Goal: Task Accomplishment & Management: Manage account settings

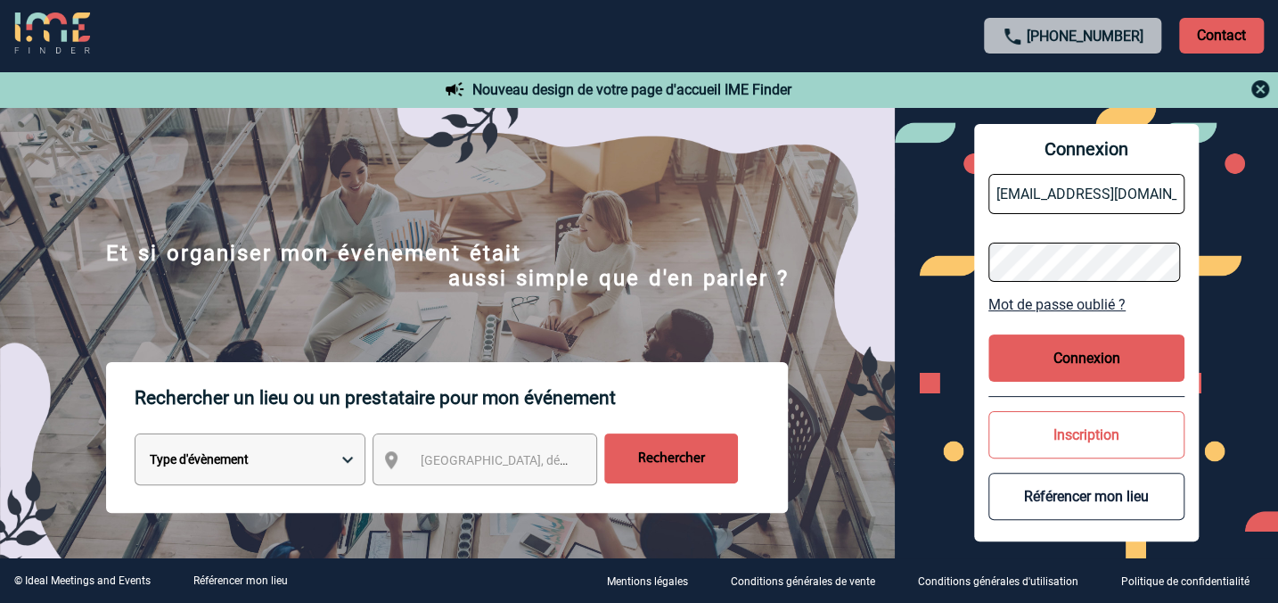
click at [1138, 195] on input "h1037-SB@ACCOR.COM" at bounding box center [1087, 194] width 196 height 40
paste input "[EMAIL_ADDRESS][DOMAIN_NAME]"
type input "[EMAIL_ADDRESS][DOMAIN_NAME]"
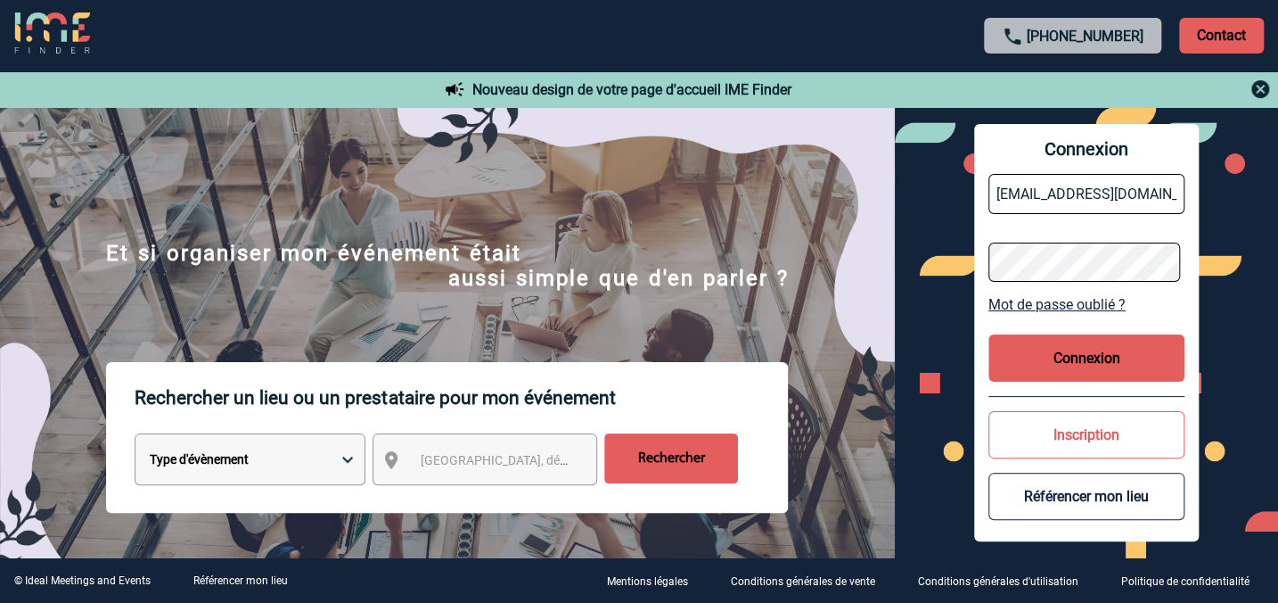
click at [1008, 352] on button "Connexion" at bounding box center [1087, 357] width 196 height 47
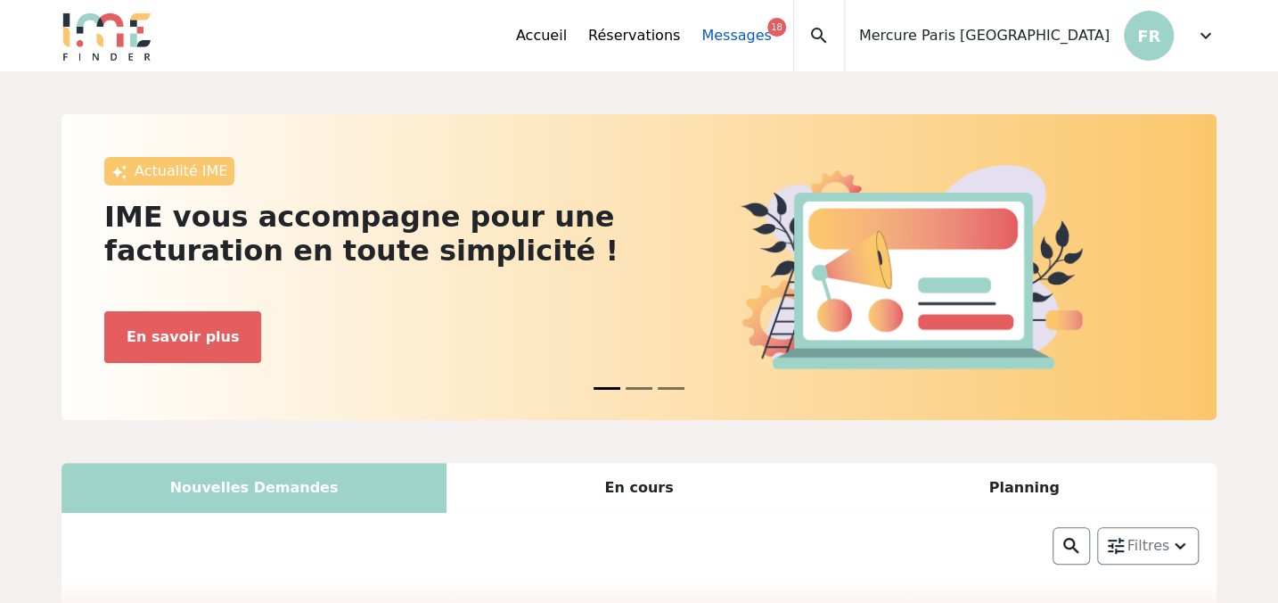
click at [771, 40] on link "Messages 18" at bounding box center [737, 35] width 70 height 21
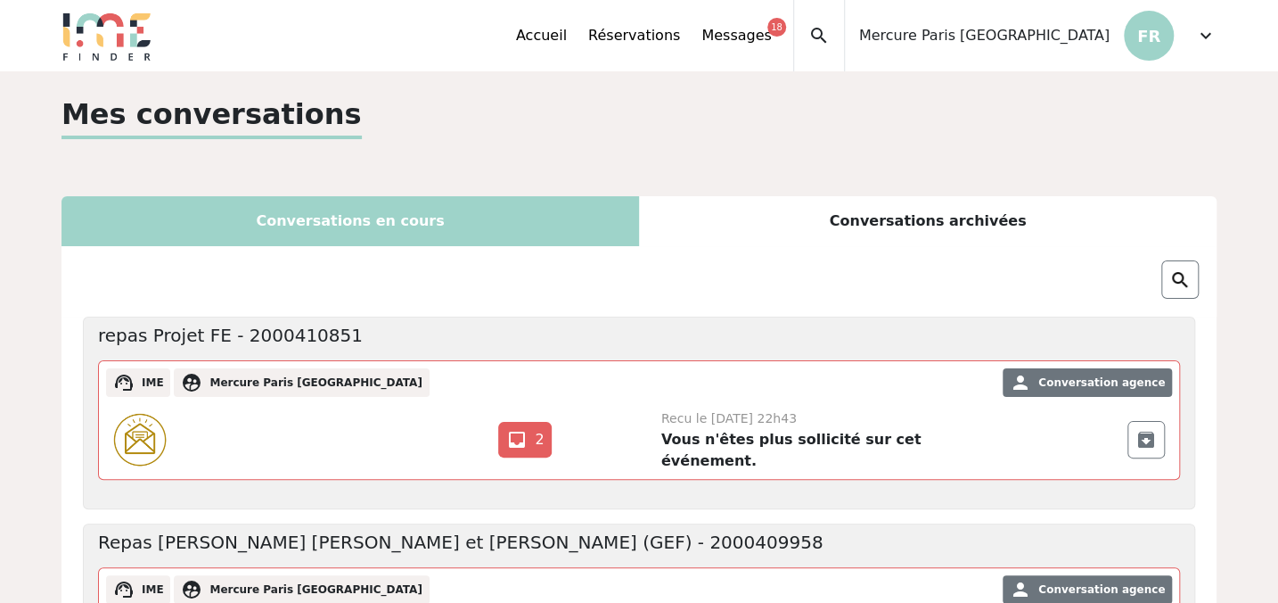
click at [1020, 37] on span "Mercure Paris [GEOGRAPHIC_DATA]" at bounding box center [984, 35] width 251 height 21
click at [567, 36] on link "Accueil" at bounding box center [541, 35] width 51 height 21
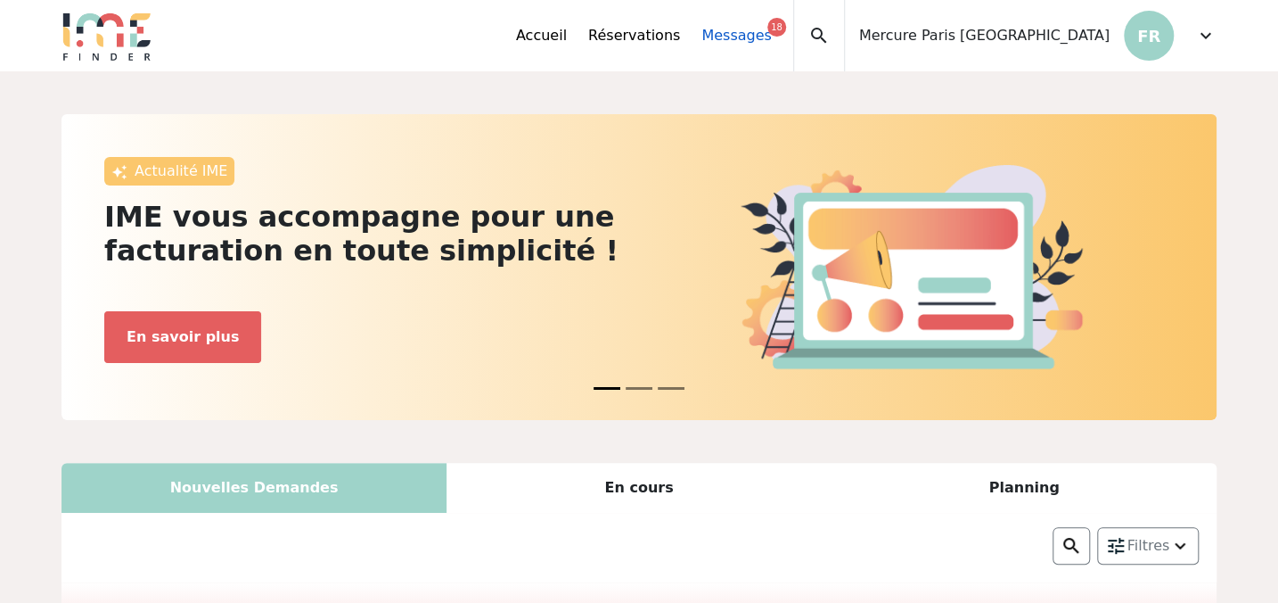
click at [771, 33] on link "Messages 18" at bounding box center [737, 35] width 70 height 21
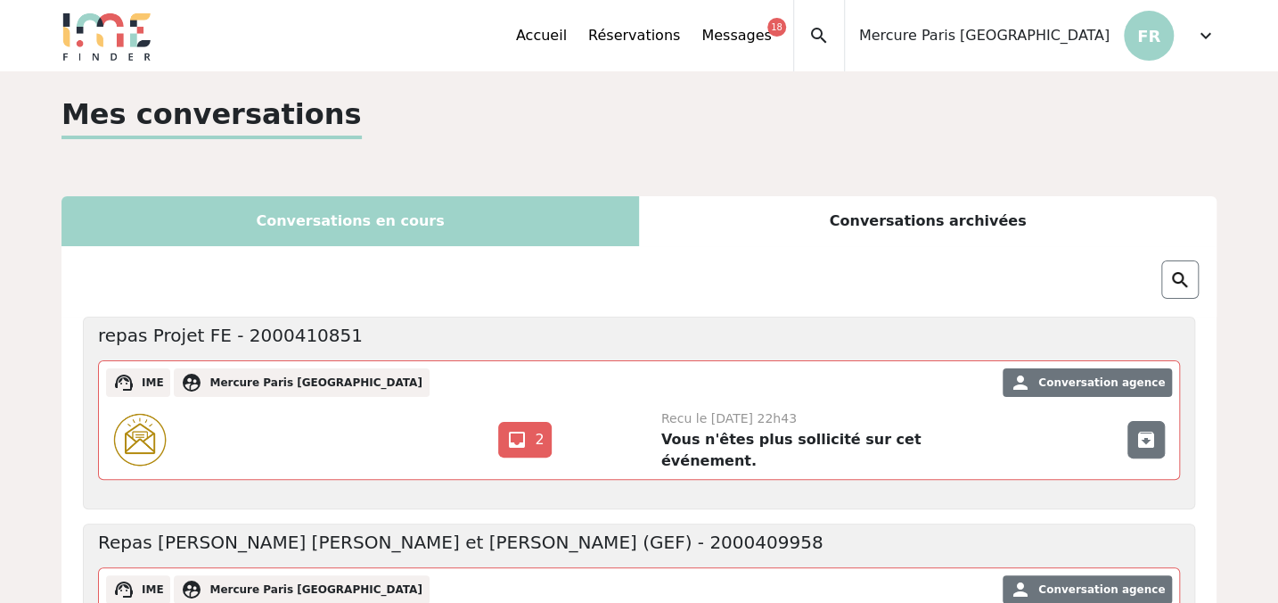
click at [1138, 436] on span "archive" at bounding box center [1146, 439] width 21 height 21
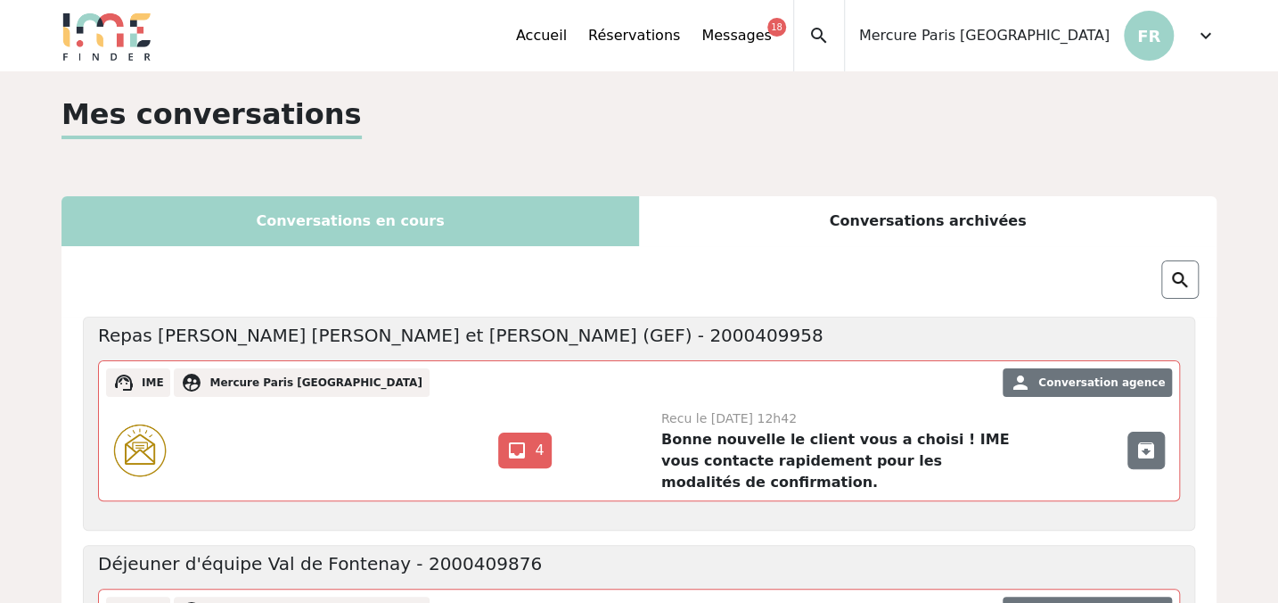
click at [1136, 456] on span "archive" at bounding box center [1146, 449] width 21 height 21
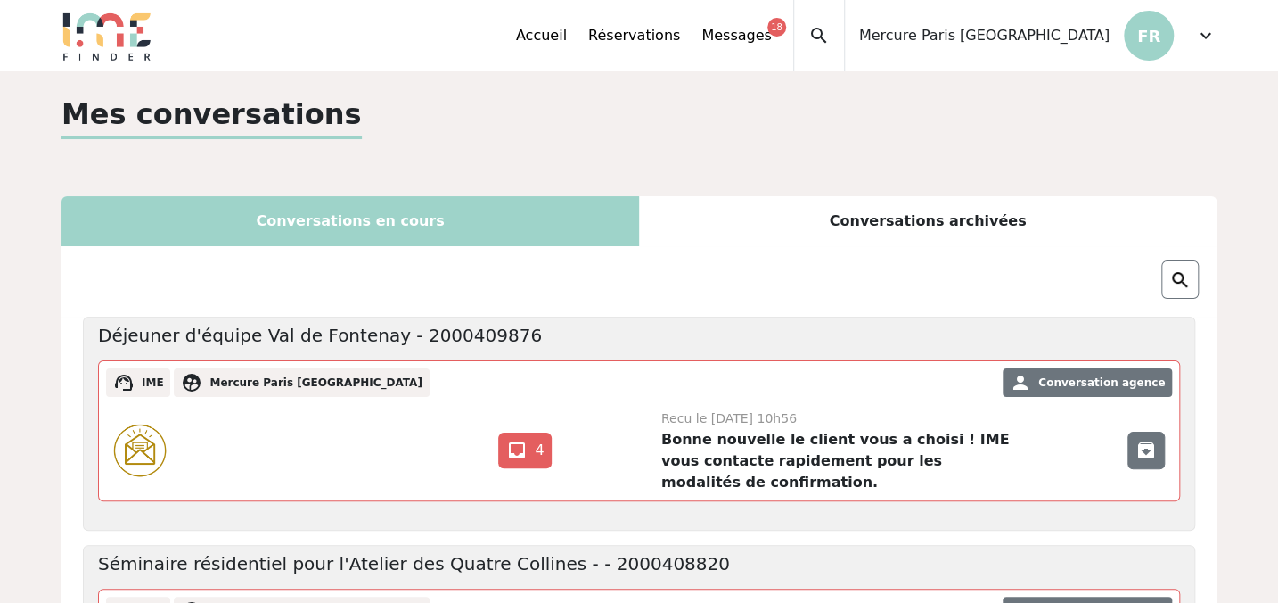
click at [1141, 448] on span "archive" at bounding box center [1146, 449] width 21 height 21
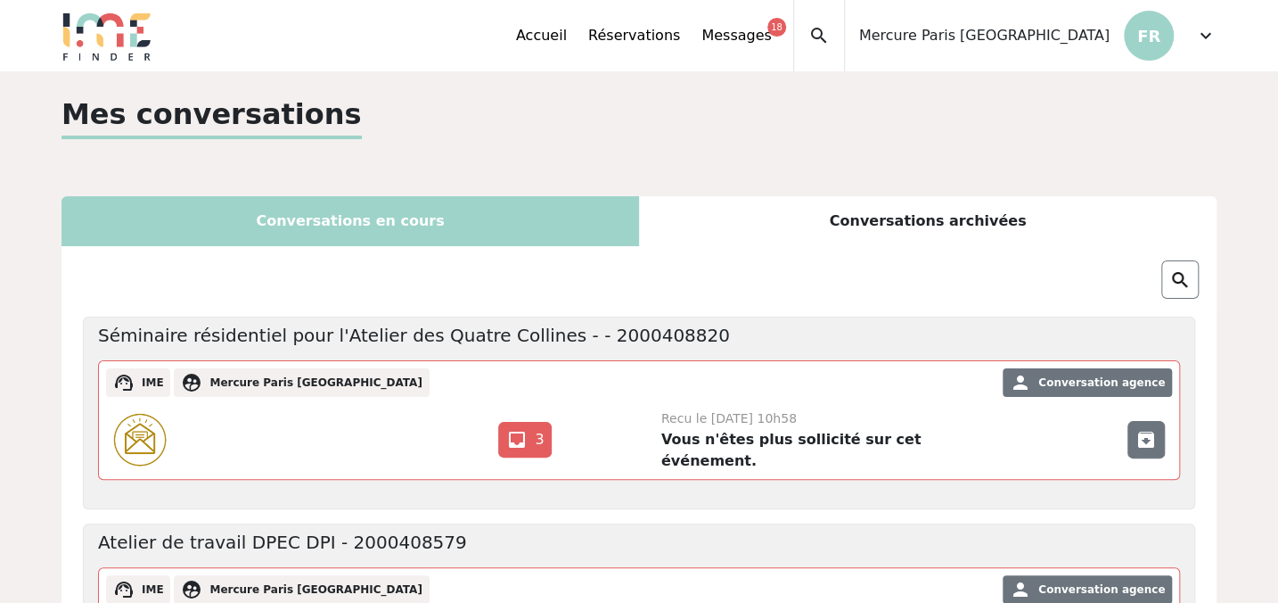
click at [1145, 438] on span "archive" at bounding box center [1146, 439] width 21 height 21
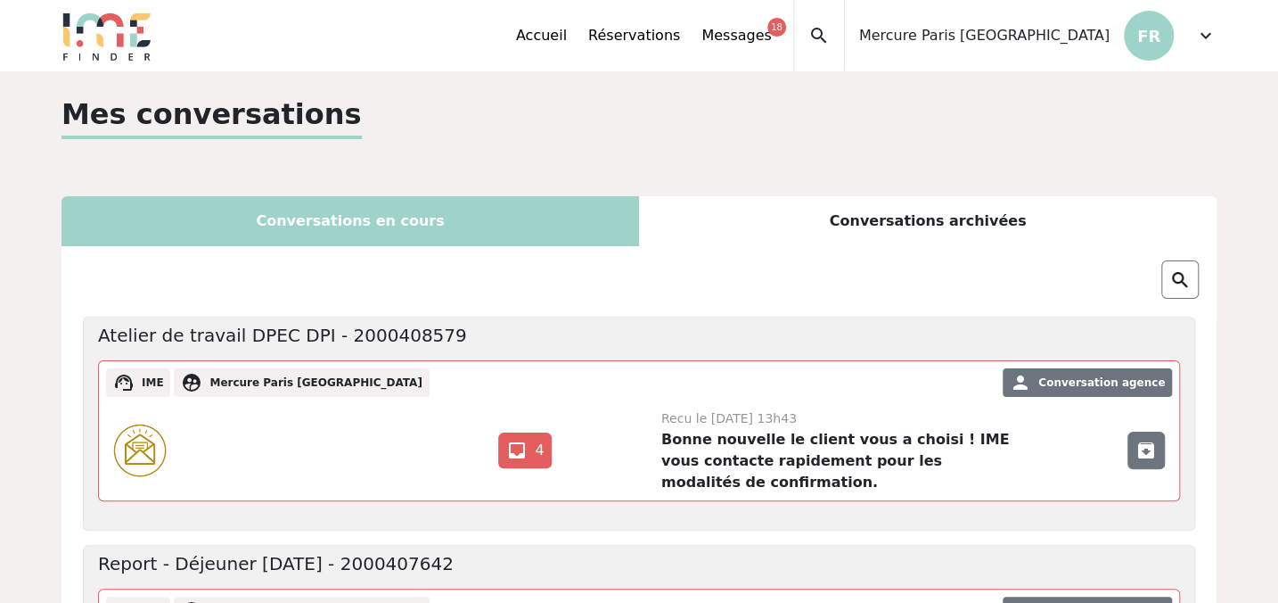
click at [1145, 439] on div "archive" at bounding box center [1146, 449] width 37 height 37
click at [1146, 441] on span "archive" at bounding box center [1146, 449] width 21 height 21
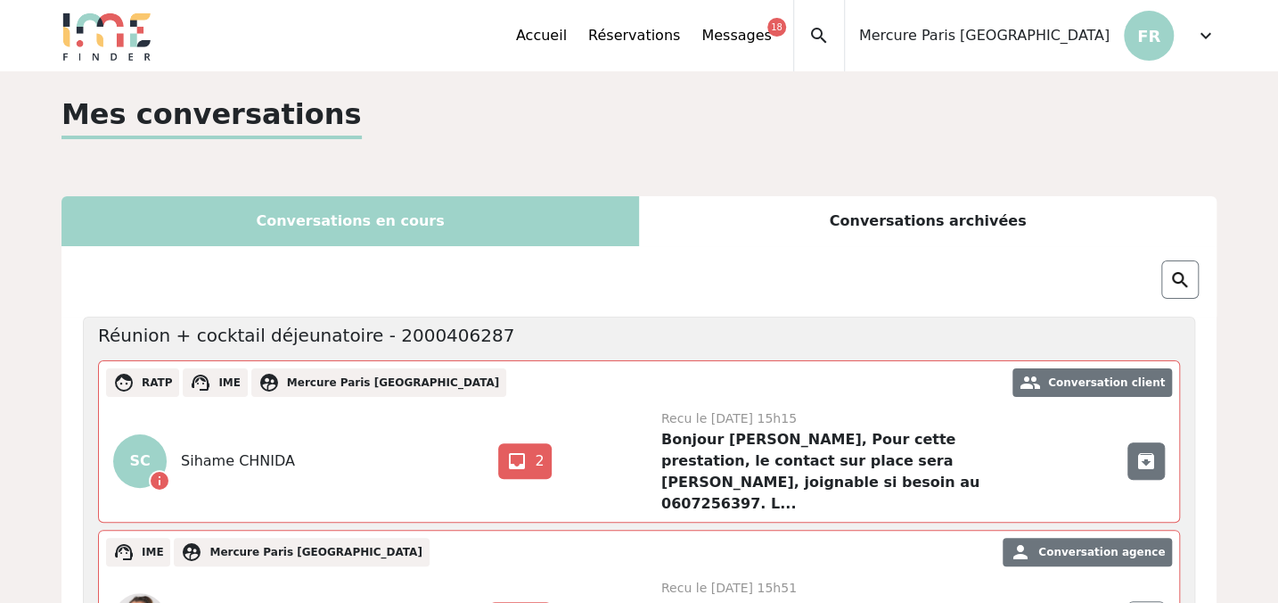
click at [1146, 450] on span "archive" at bounding box center [1146, 460] width 21 height 21
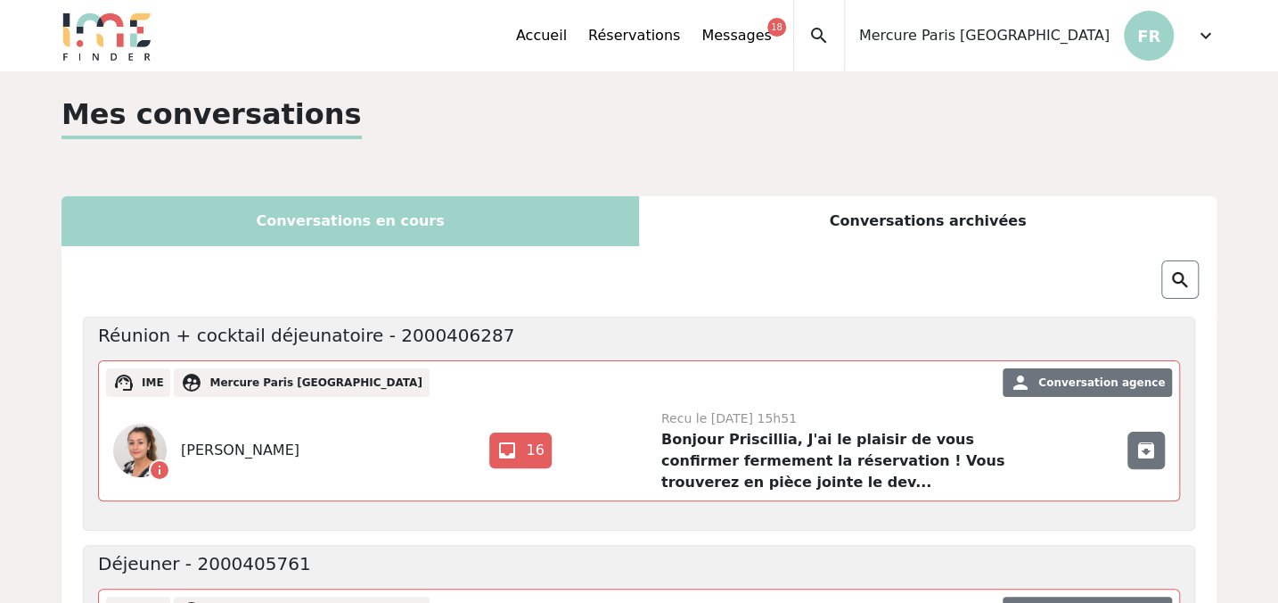
click at [1146, 455] on span "archive" at bounding box center [1146, 449] width 21 height 21
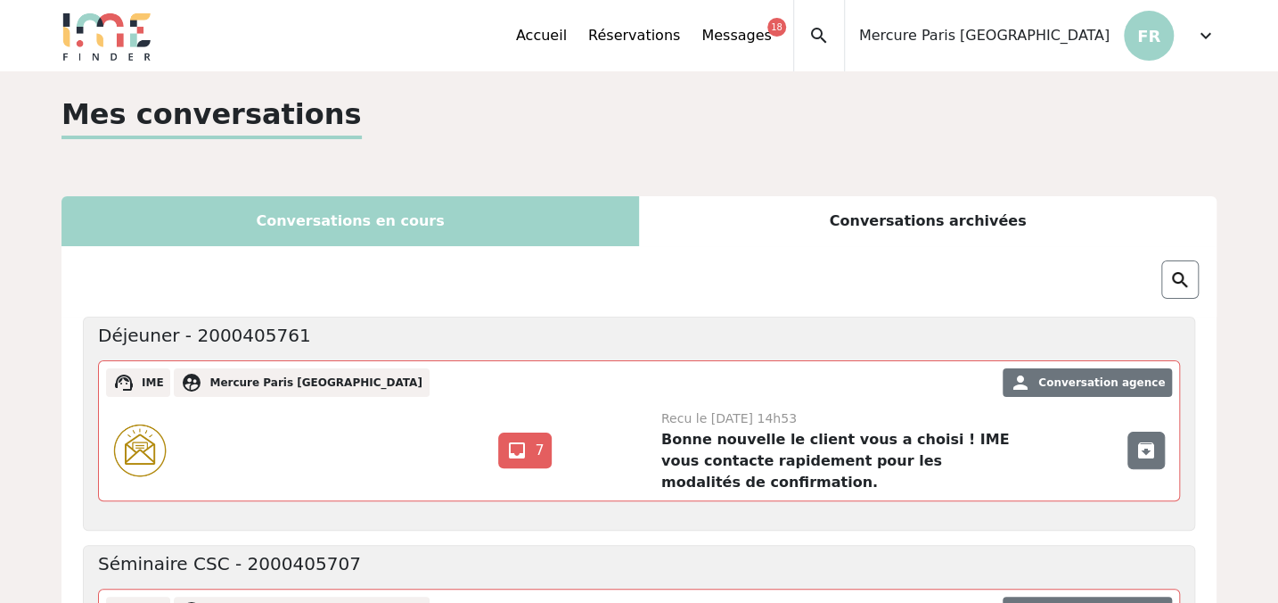
click at [1146, 455] on span "archive" at bounding box center [1146, 449] width 21 height 21
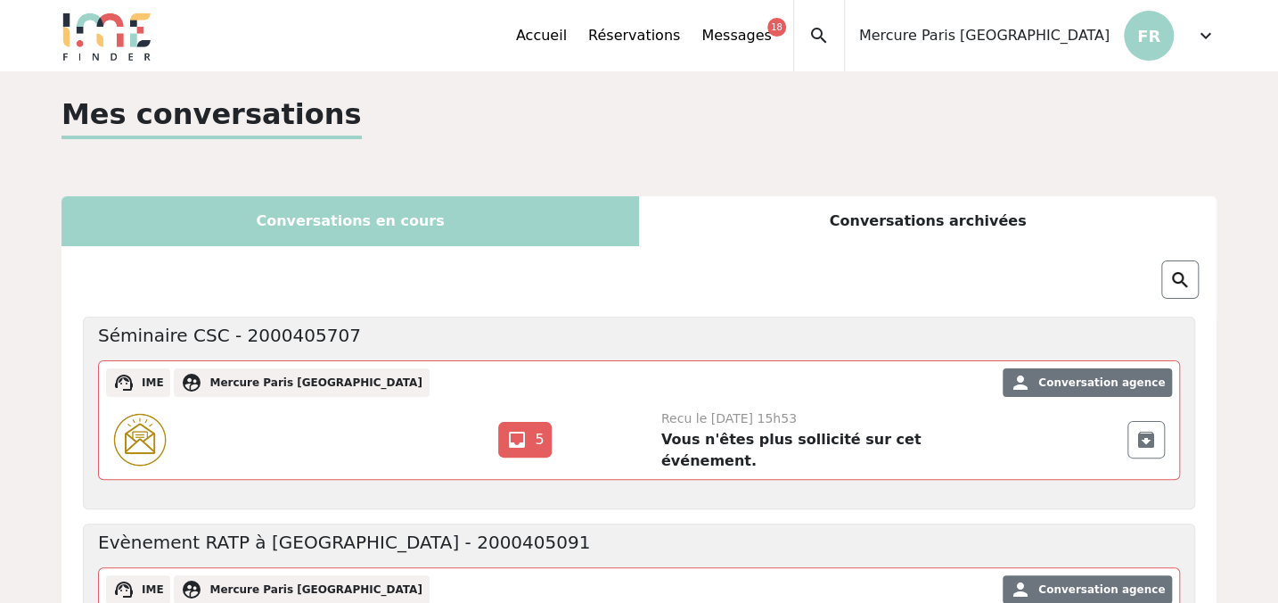
click at [1146, 455] on div "inbox 5 archive Recu le 18 Octobre 2022 à 15h53 Vous n'êtes plus sollicité sur …" at bounding box center [639, 439] width 1080 height 78
click at [1146, 438] on span "archive" at bounding box center [1146, 439] width 21 height 21
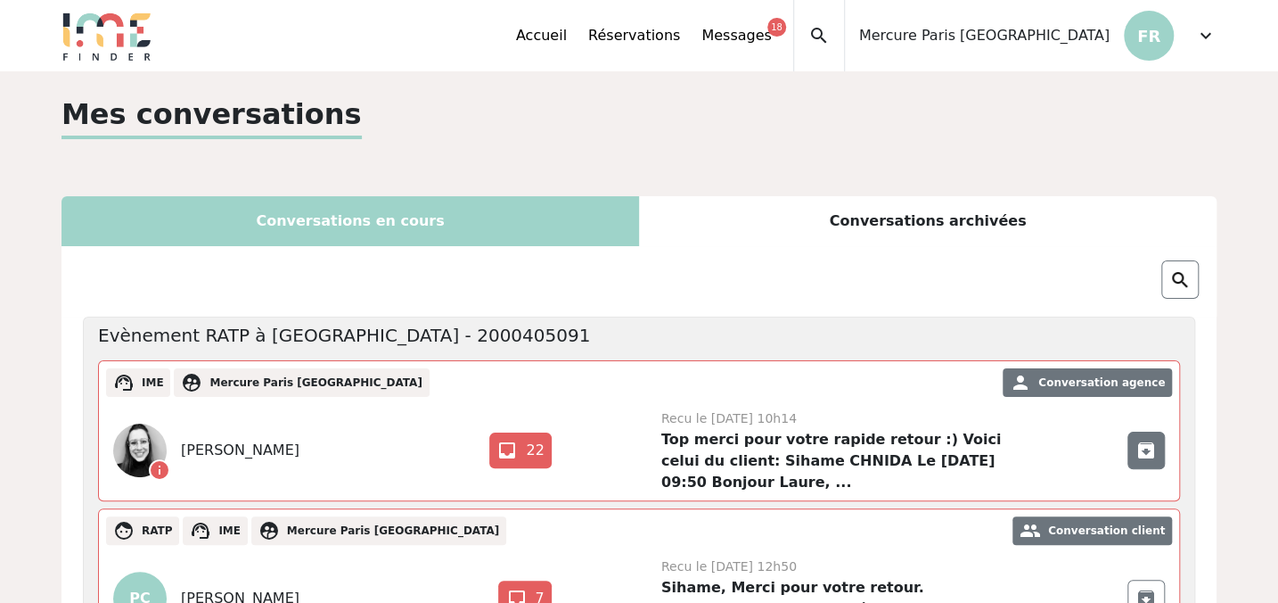
click at [1146, 441] on span "archive" at bounding box center [1146, 449] width 21 height 21
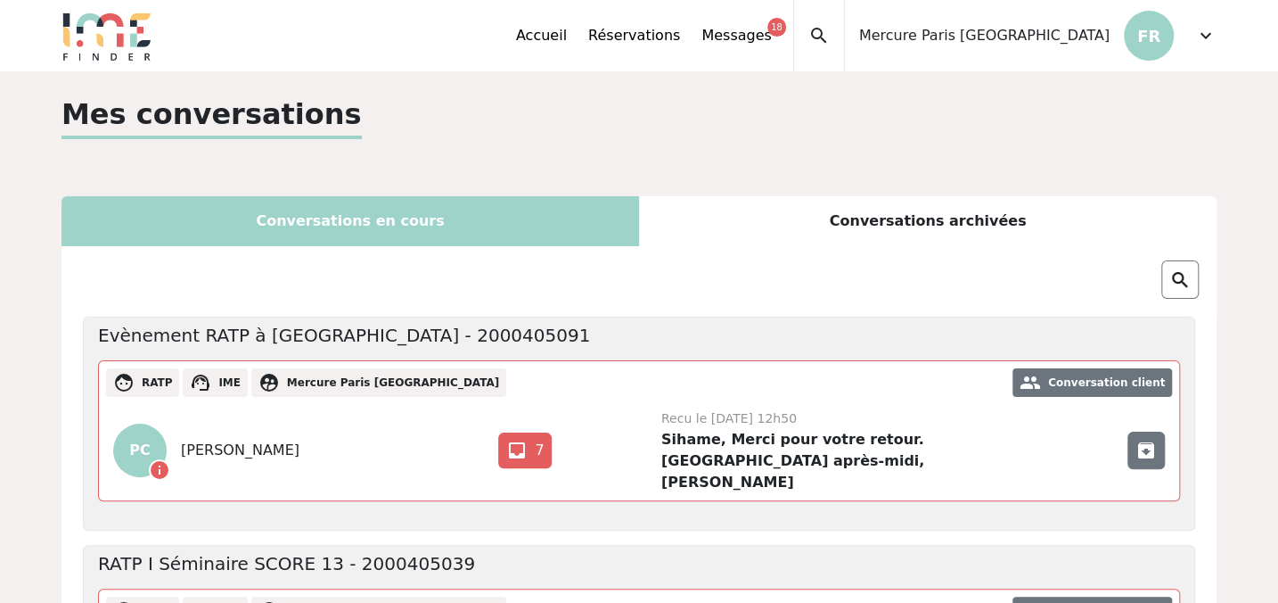
click at [1146, 441] on span "archive" at bounding box center [1146, 449] width 21 height 21
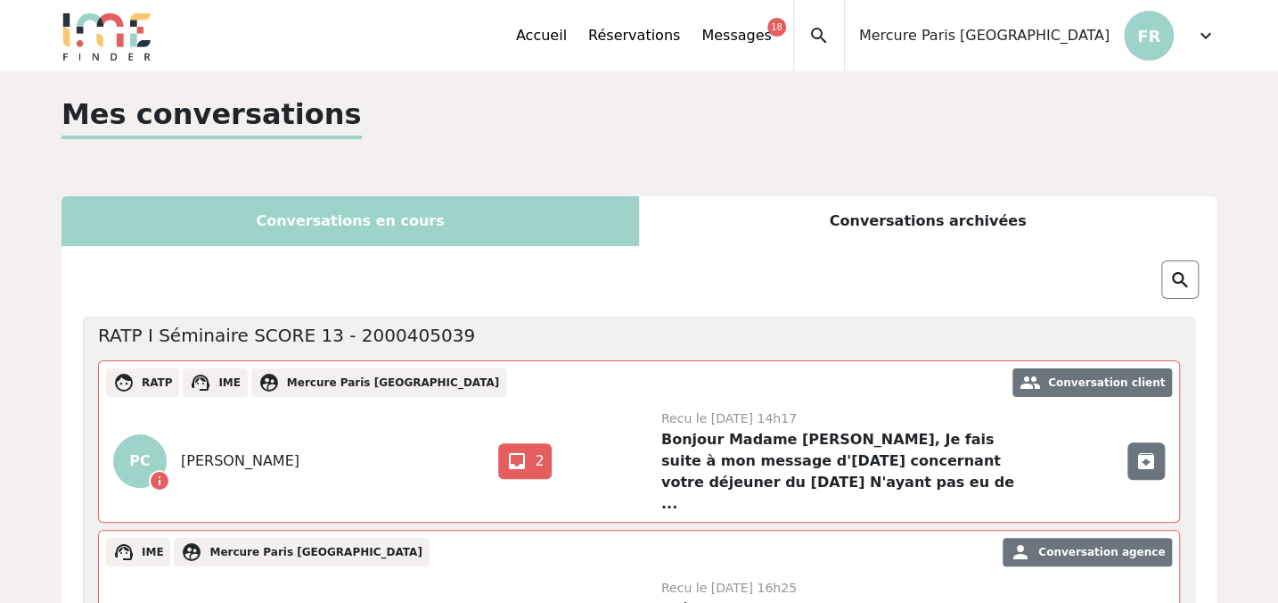
click at [1146, 450] on span "archive" at bounding box center [1146, 460] width 21 height 21
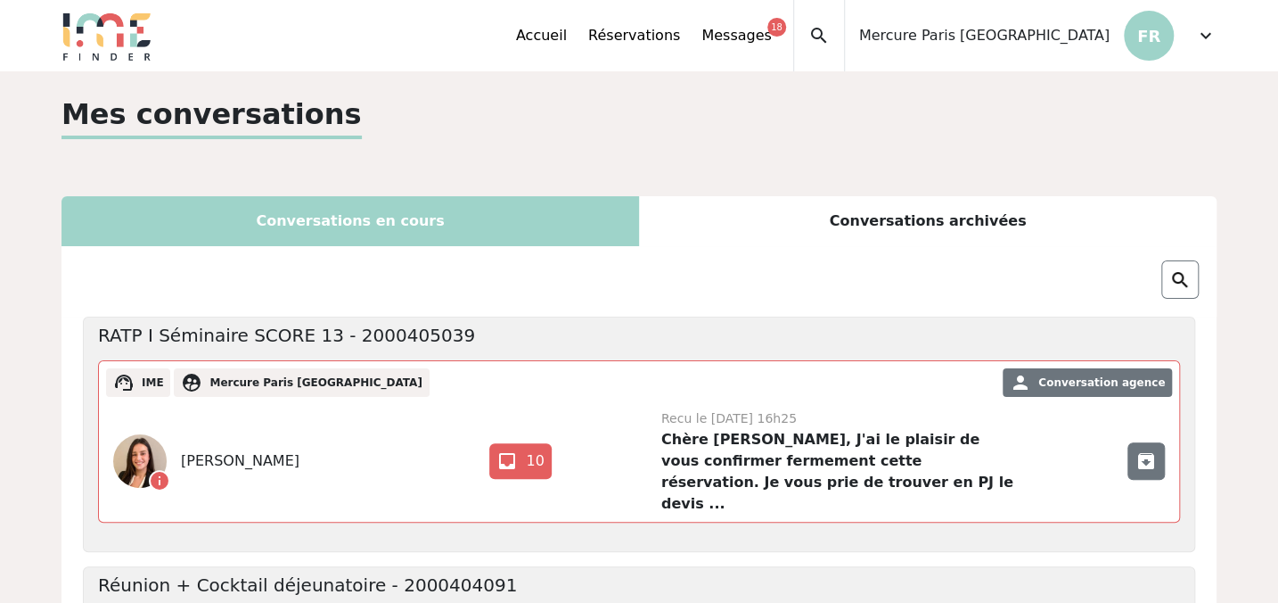
click at [1146, 450] on span "archive" at bounding box center [1146, 460] width 21 height 21
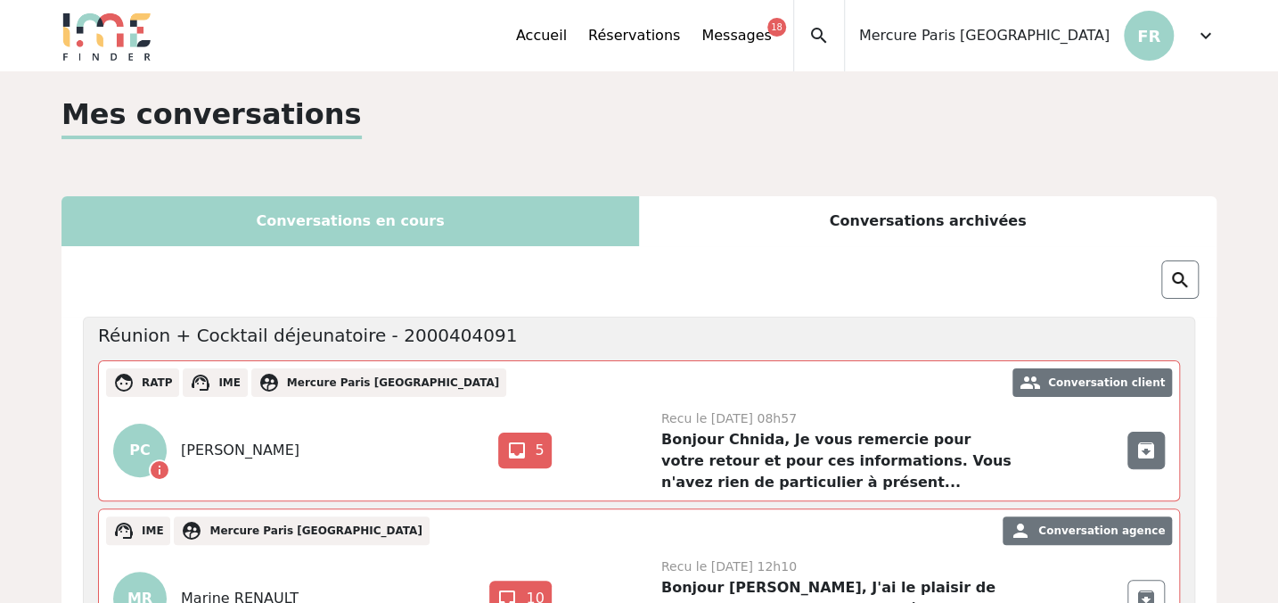
click at [1146, 441] on span "archive" at bounding box center [1146, 449] width 21 height 21
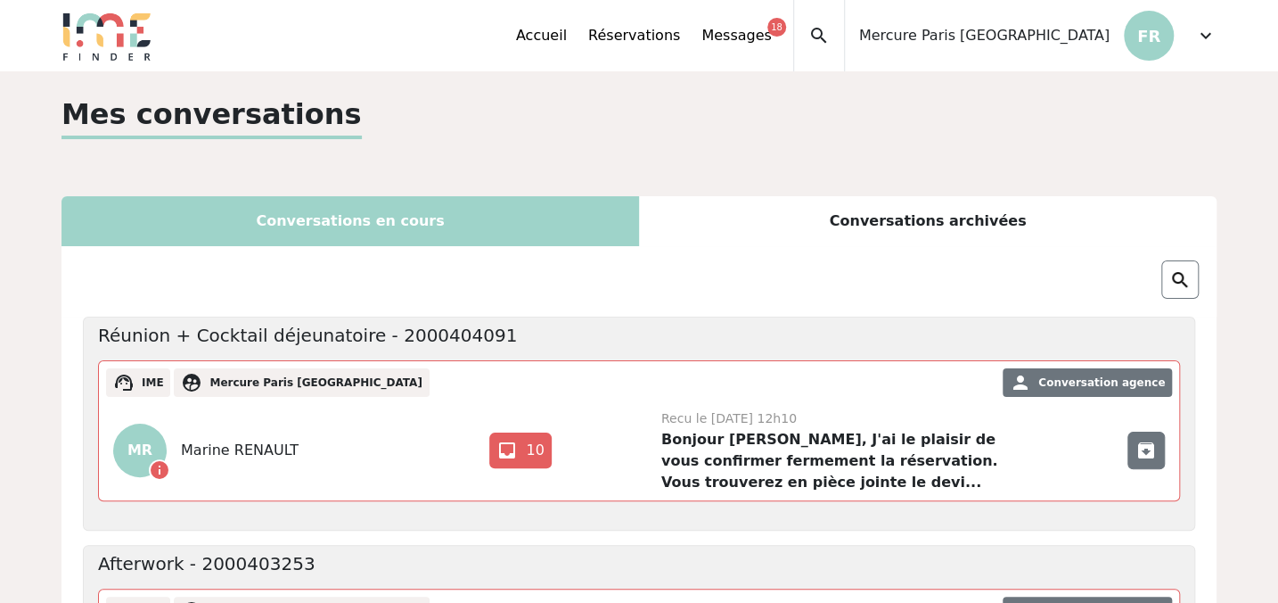
click at [1146, 441] on span "archive" at bounding box center [1146, 449] width 21 height 21
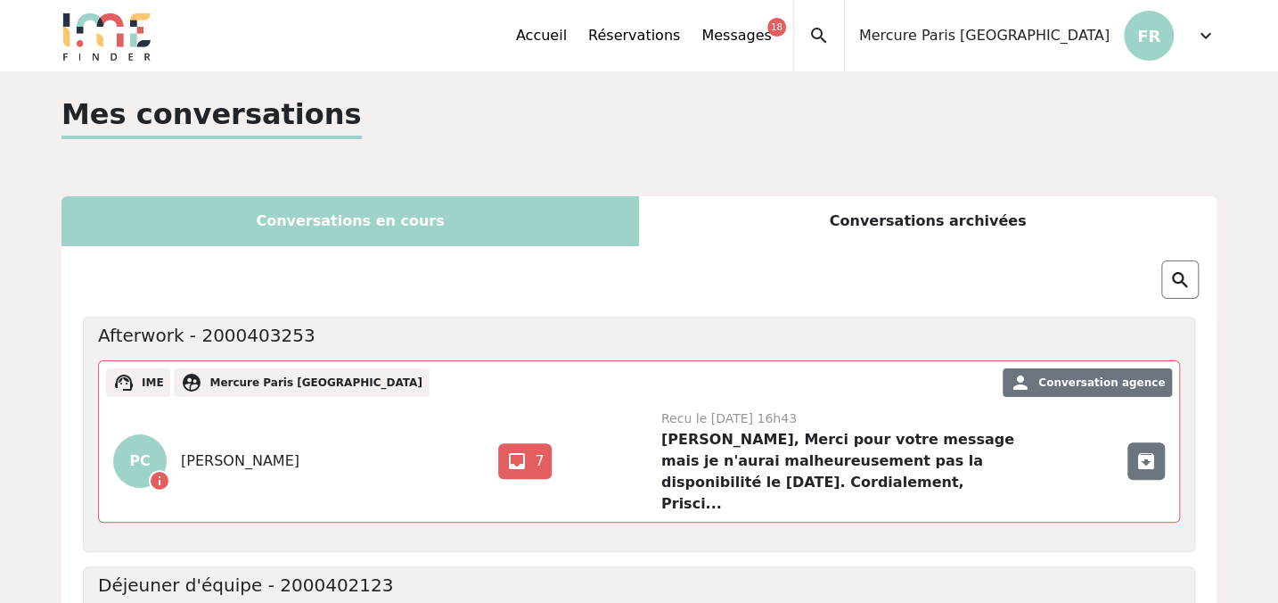
click at [1146, 450] on span "archive" at bounding box center [1146, 460] width 21 height 21
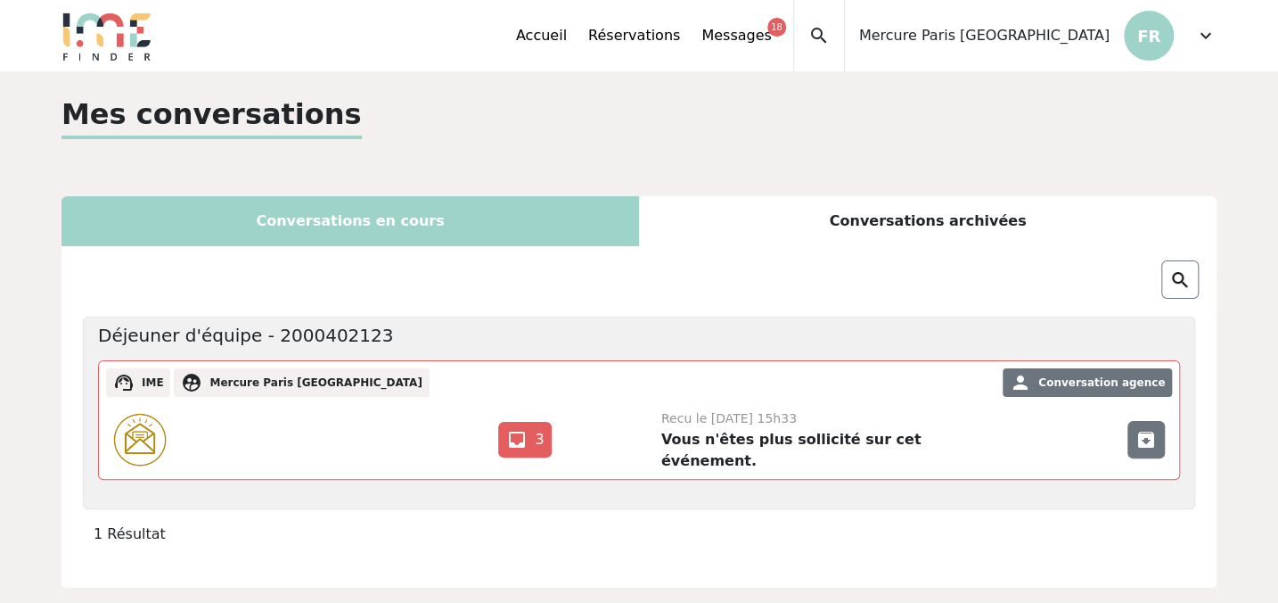
click at [1146, 441] on span "archive" at bounding box center [1146, 439] width 21 height 21
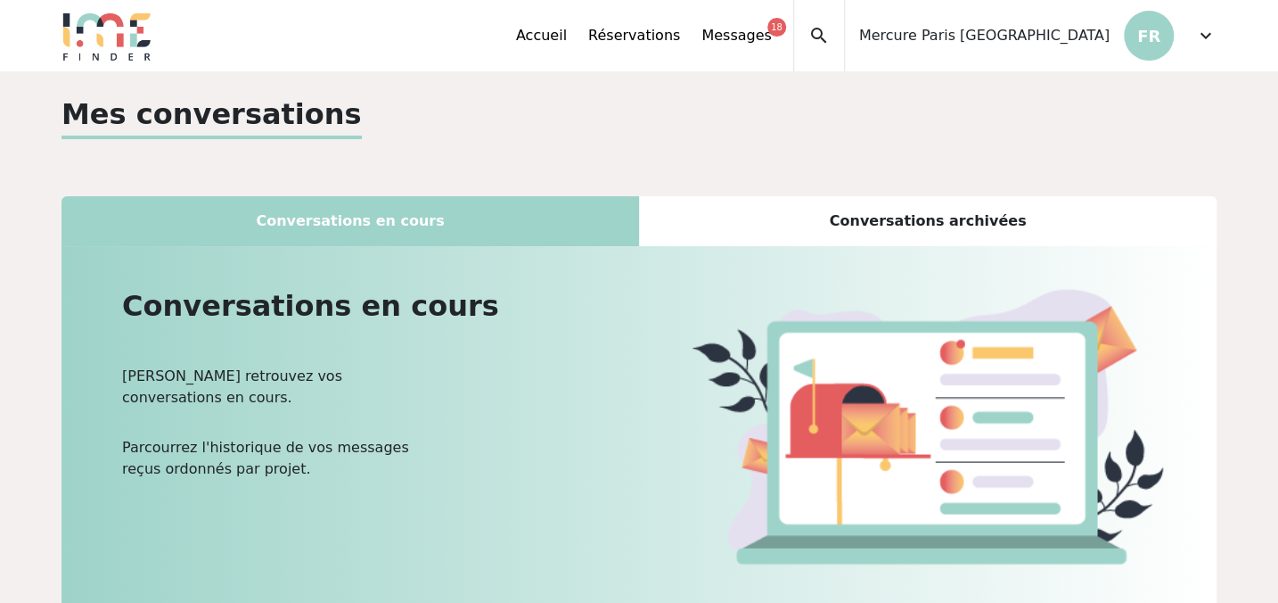
click at [1161, 38] on p "FR" at bounding box center [1149, 36] width 50 height 50
click at [1211, 37] on span "expand_more" at bounding box center [1205, 35] width 21 height 21
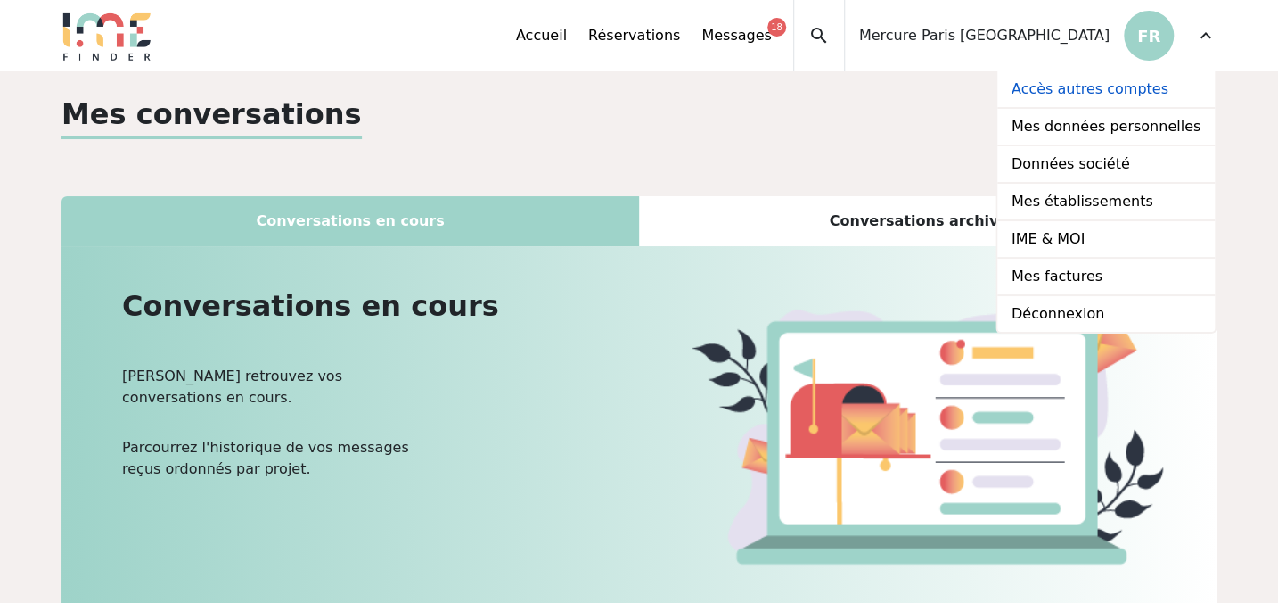
click at [1161, 91] on link "Accès autres comptes" at bounding box center [1107, 89] width 218 height 37
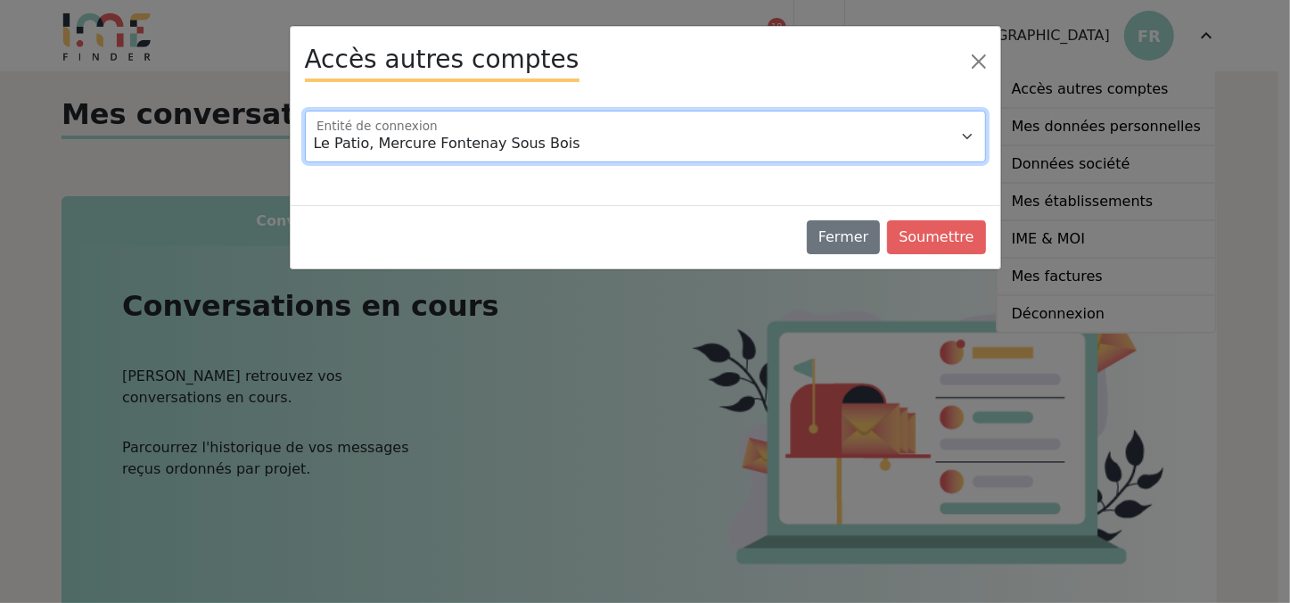
click at [620, 139] on select "Le Patio, Mercure Fontenay Sous Bois" at bounding box center [645, 137] width 681 height 52
click at [624, 143] on select "Le Patio, Mercure Fontenay Sous Bois" at bounding box center [645, 137] width 681 height 52
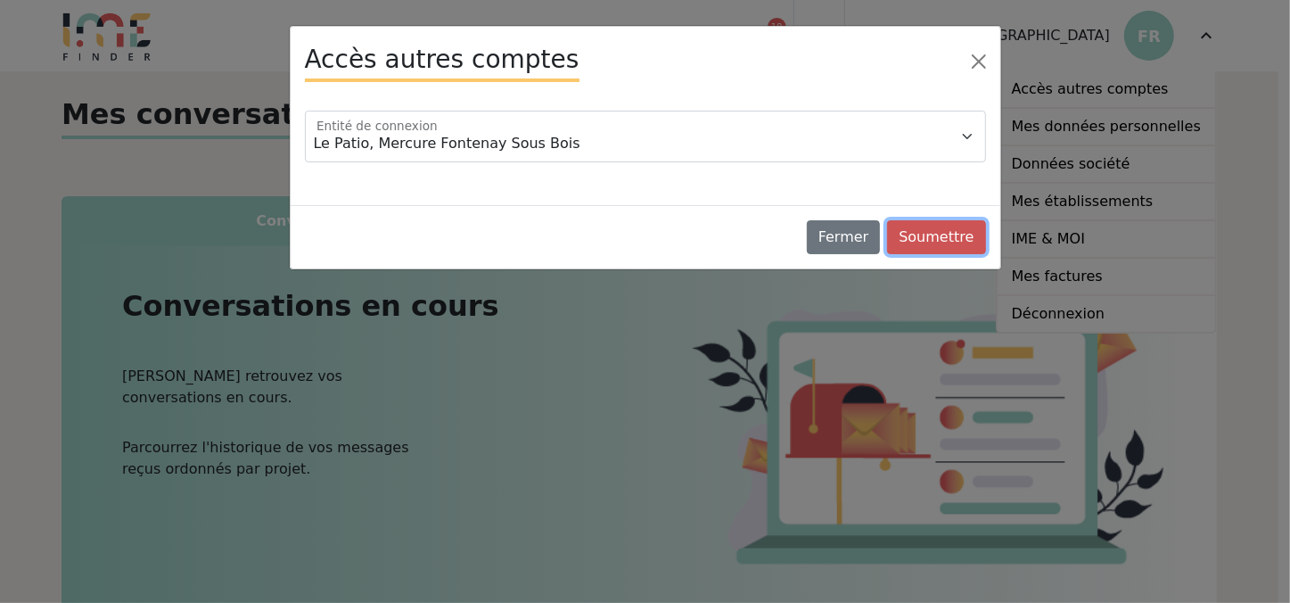
click at [910, 232] on button "Soumettre" at bounding box center [936, 237] width 98 height 34
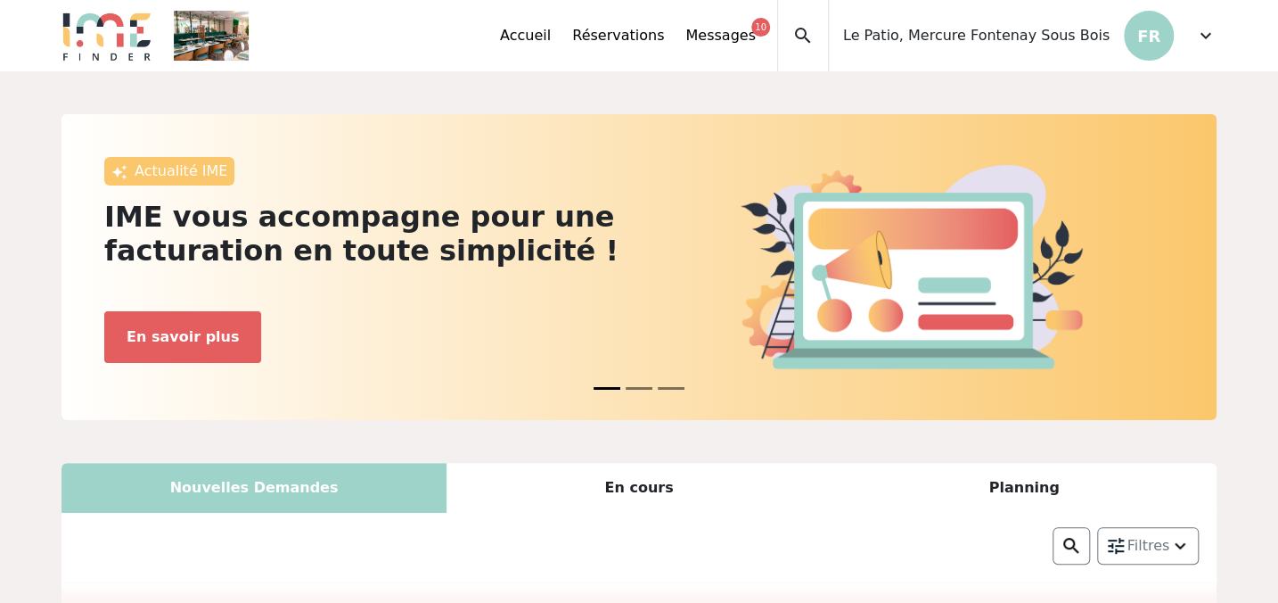
click at [1216, 28] on span "expand_more" at bounding box center [1205, 35] width 21 height 21
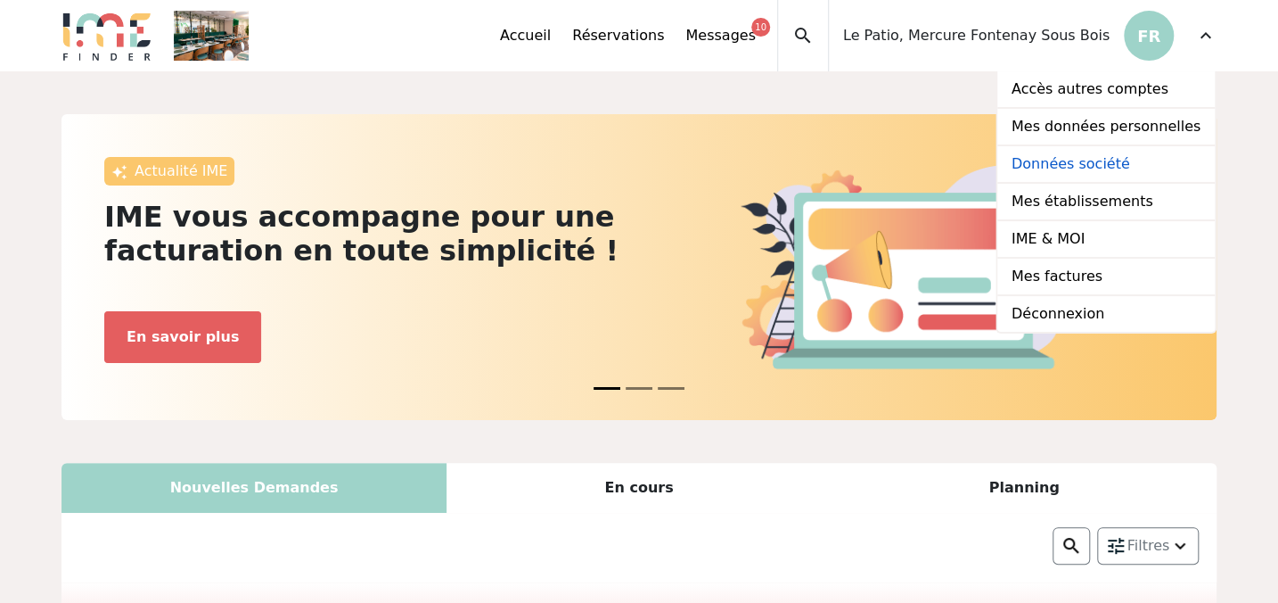
click at [1081, 154] on link "Données société" at bounding box center [1107, 164] width 218 height 37
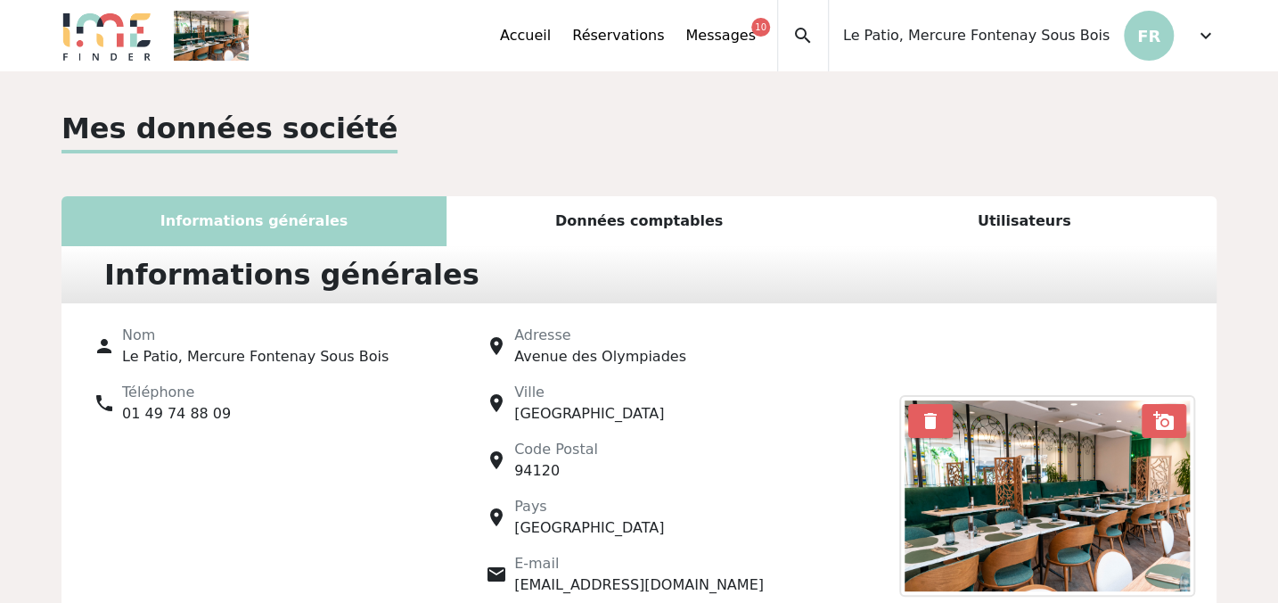
click at [223, 349] on span "Le Patio, Mercure Fontenay Sous Bois" at bounding box center [255, 356] width 267 height 17
click at [675, 218] on div "Données comptables" at bounding box center [639, 221] width 385 height 50
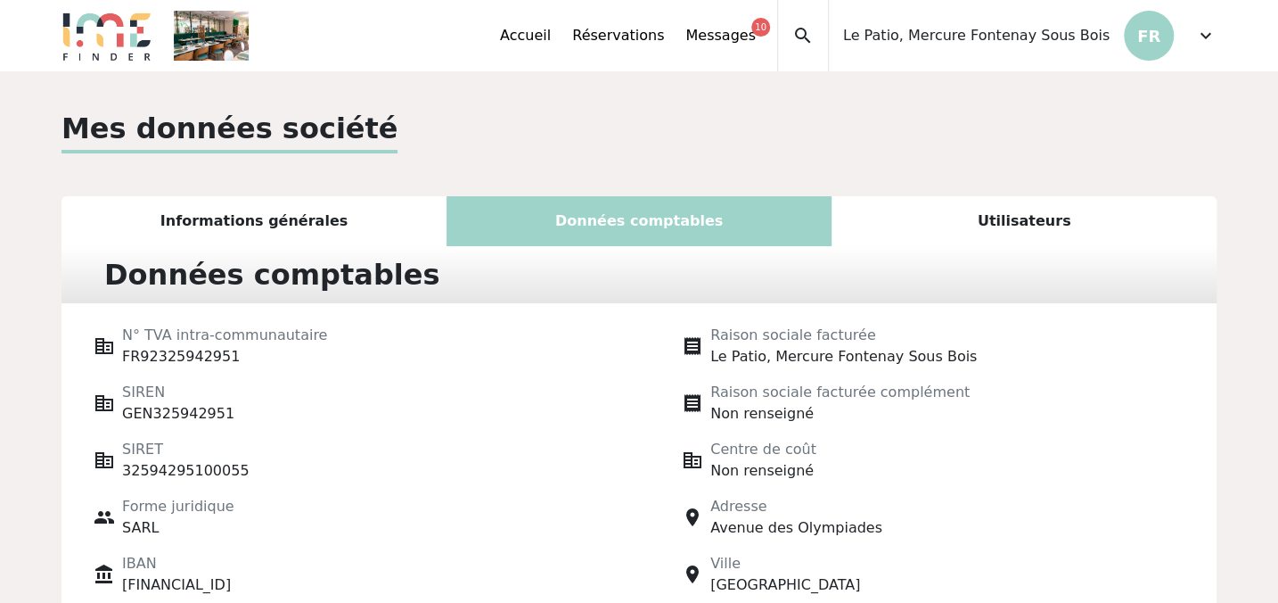
click at [844, 359] on span "Le Patio, Mercure Fontenay Sous Bois" at bounding box center [844, 356] width 267 height 17
click at [1001, 206] on div "Utilisateurs" at bounding box center [1024, 221] width 385 height 50
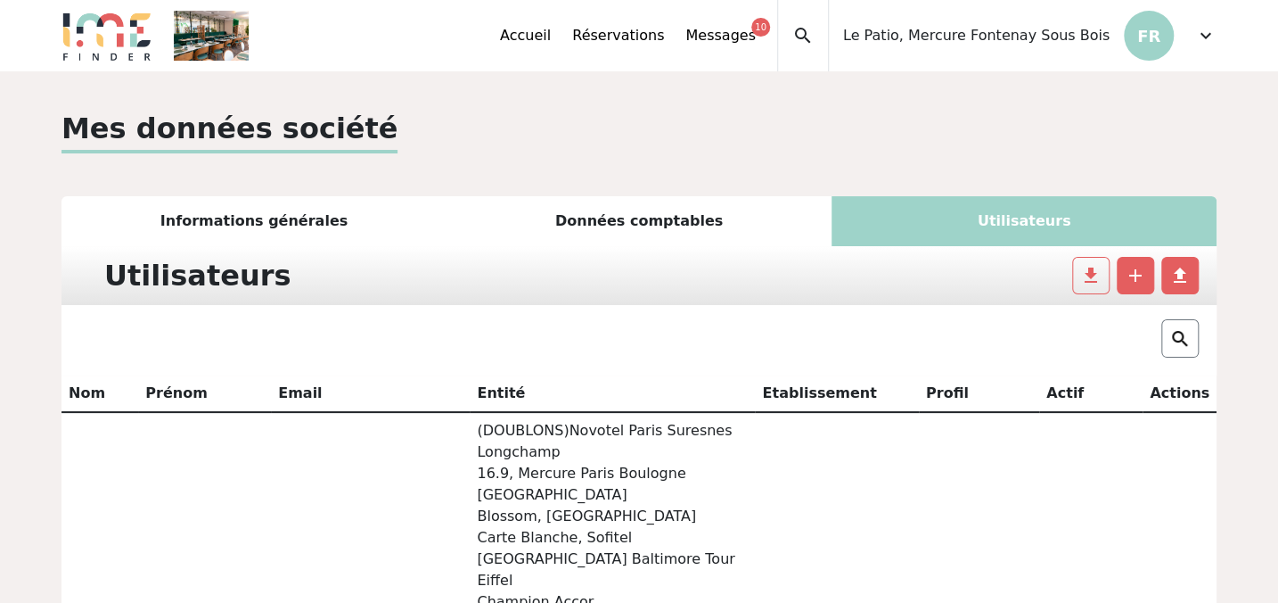
click at [319, 236] on div "Informations générales" at bounding box center [254, 221] width 385 height 50
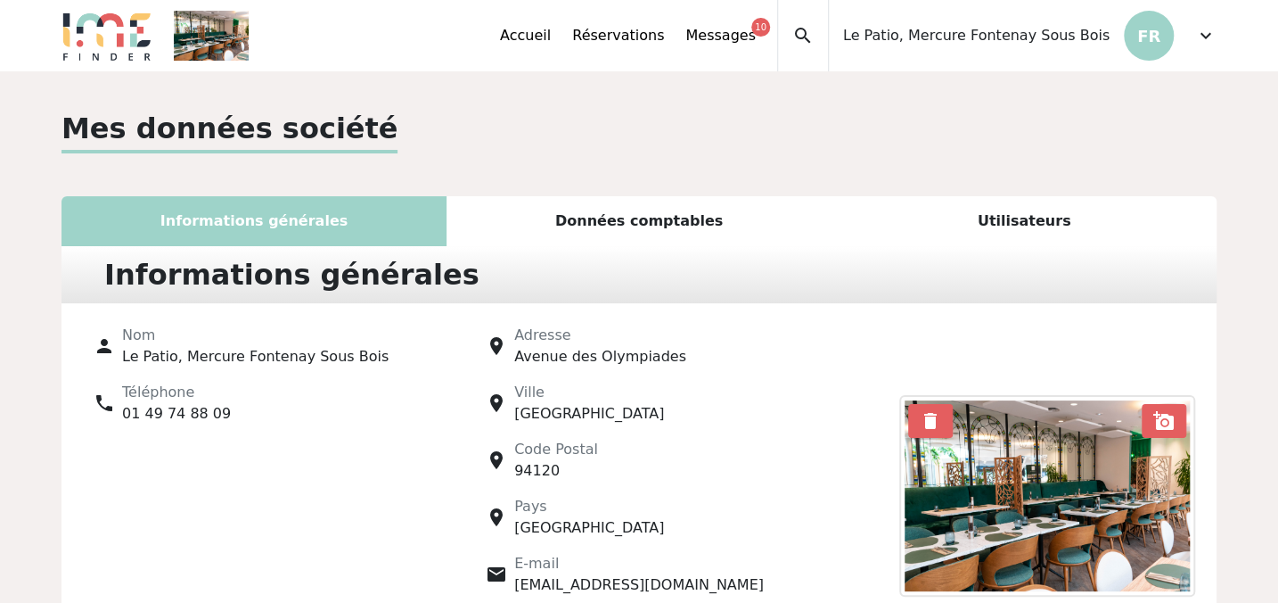
drag, startPoint x: 1183, startPoint y: 22, endPoint x: 1198, endPoint y: 30, distance: 17.1
click at [1186, 22] on div "Accueil Réservations Messages 10 Accès autres comptes Mes données personnelles …" at bounding box center [858, 35] width 717 height 71
click at [1199, 31] on span "expand_more" at bounding box center [1205, 35] width 21 height 21
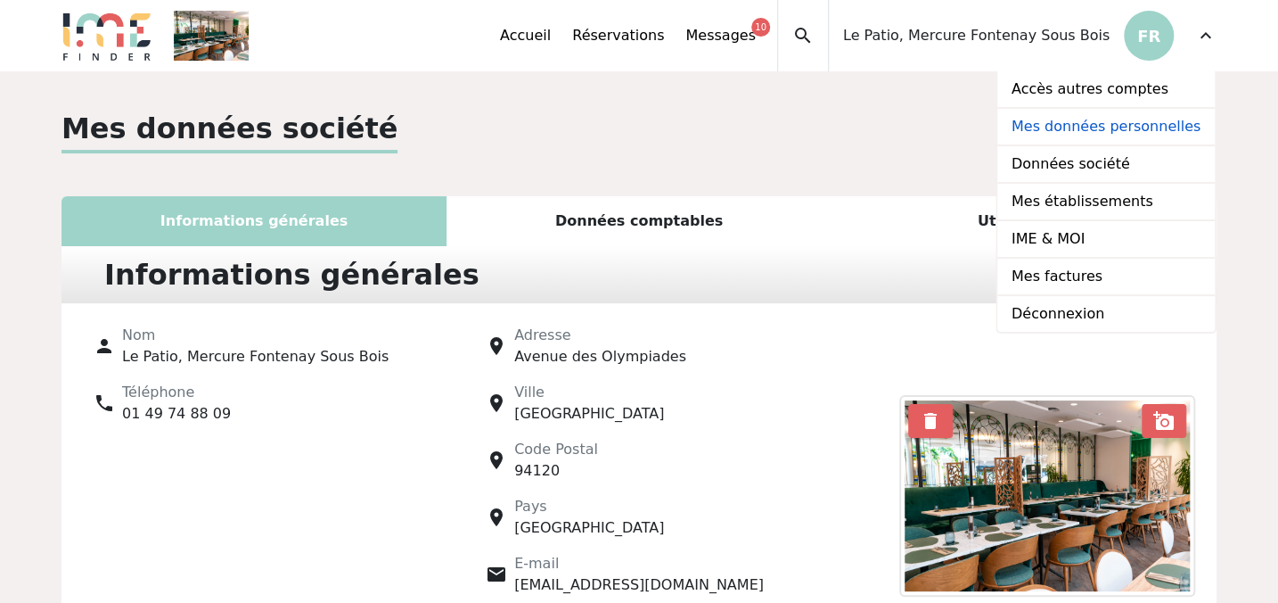
click at [1103, 125] on link "Mes données personnelles" at bounding box center [1107, 127] width 218 height 37
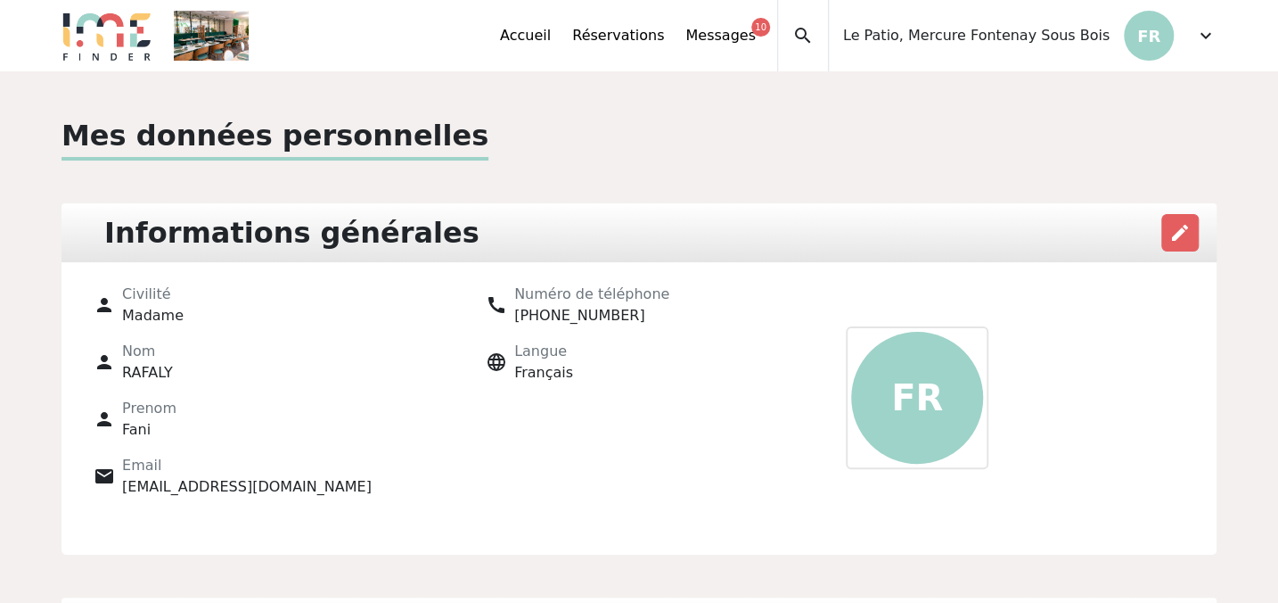
click at [1211, 36] on span "expand_more" at bounding box center [1205, 35] width 21 height 21
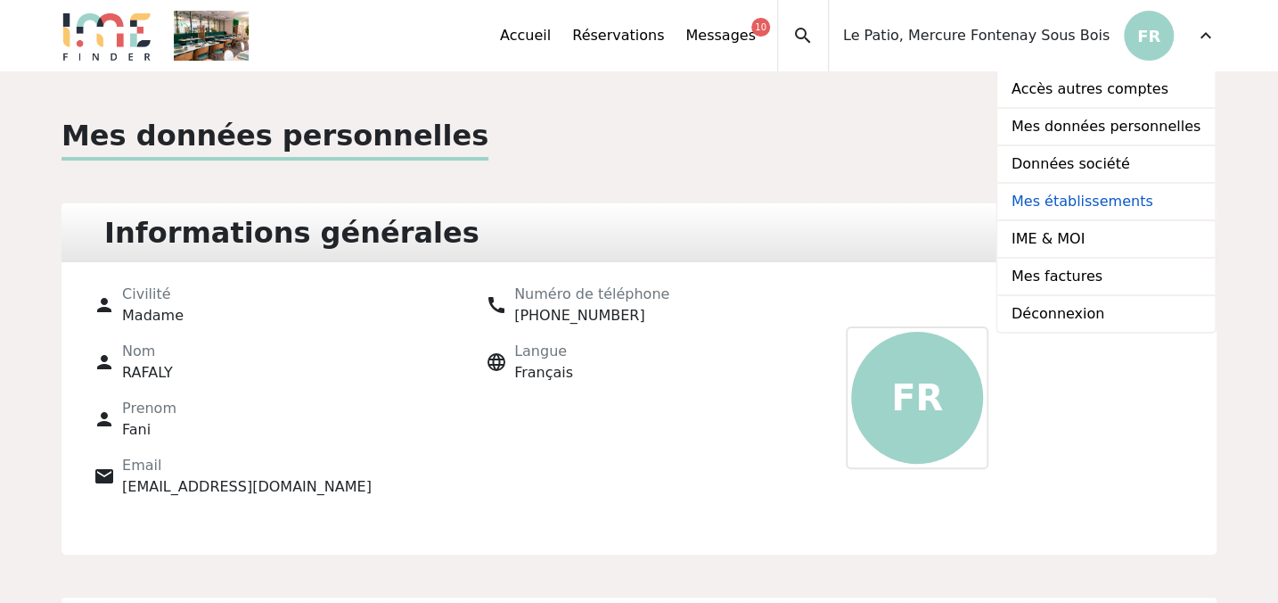
click at [1064, 201] on link "Mes établissements" at bounding box center [1107, 202] width 218 height 37
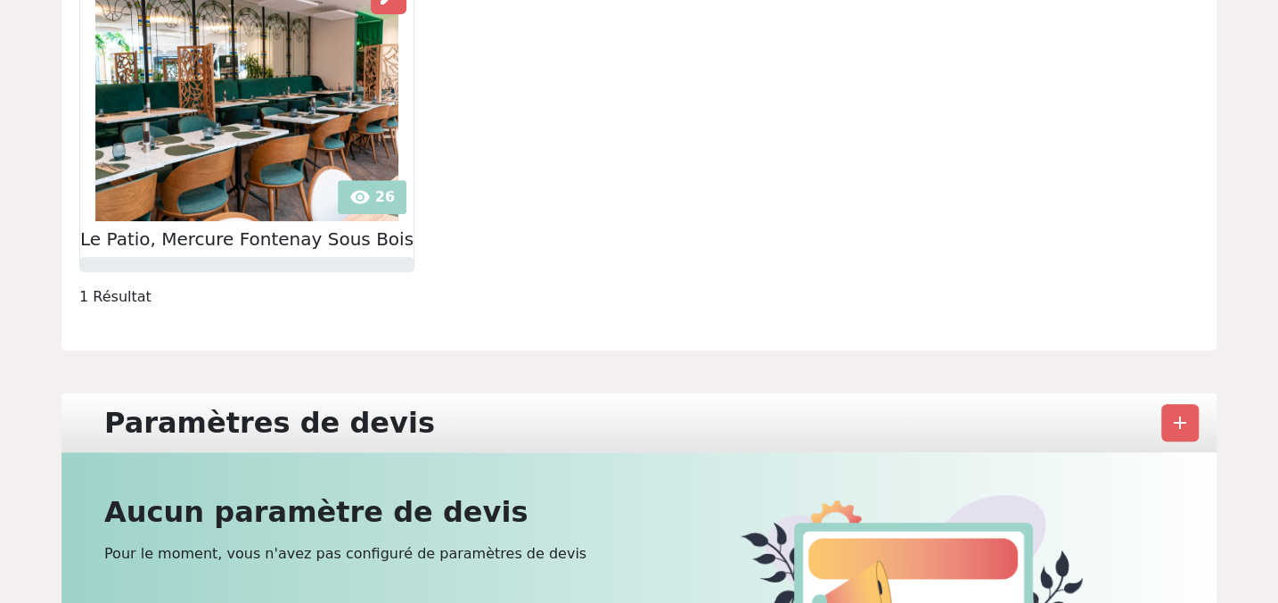
scroll to position [80, 0]
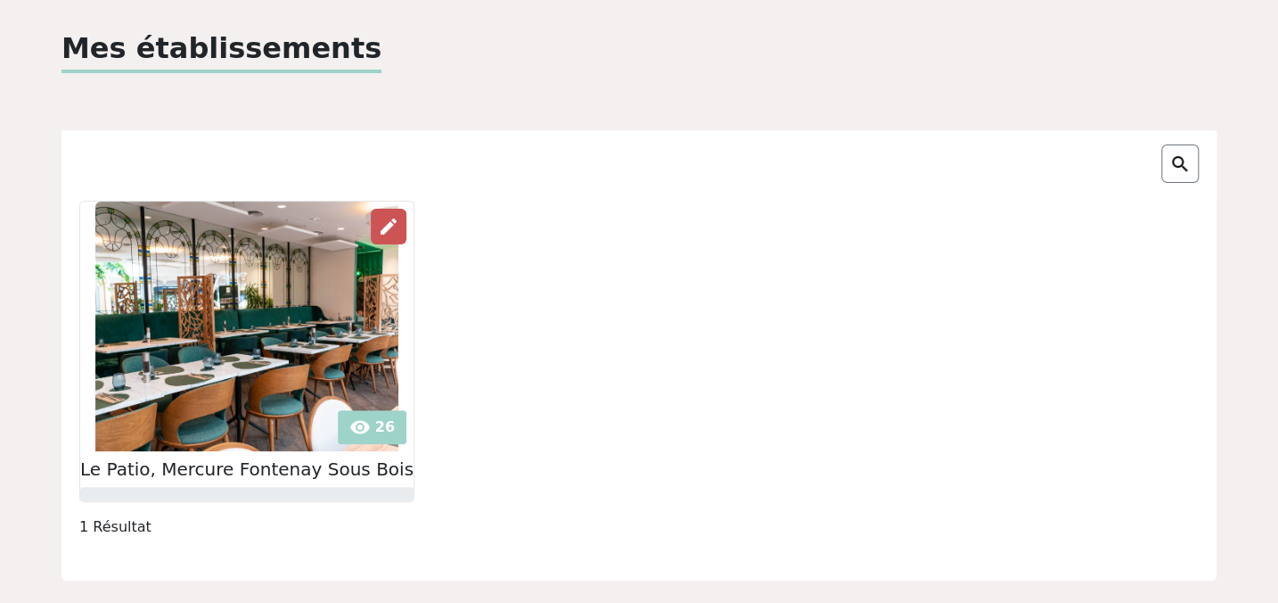
click at [378, 227] on span "edit" at bounding box center [388, 226] width 21 height 21
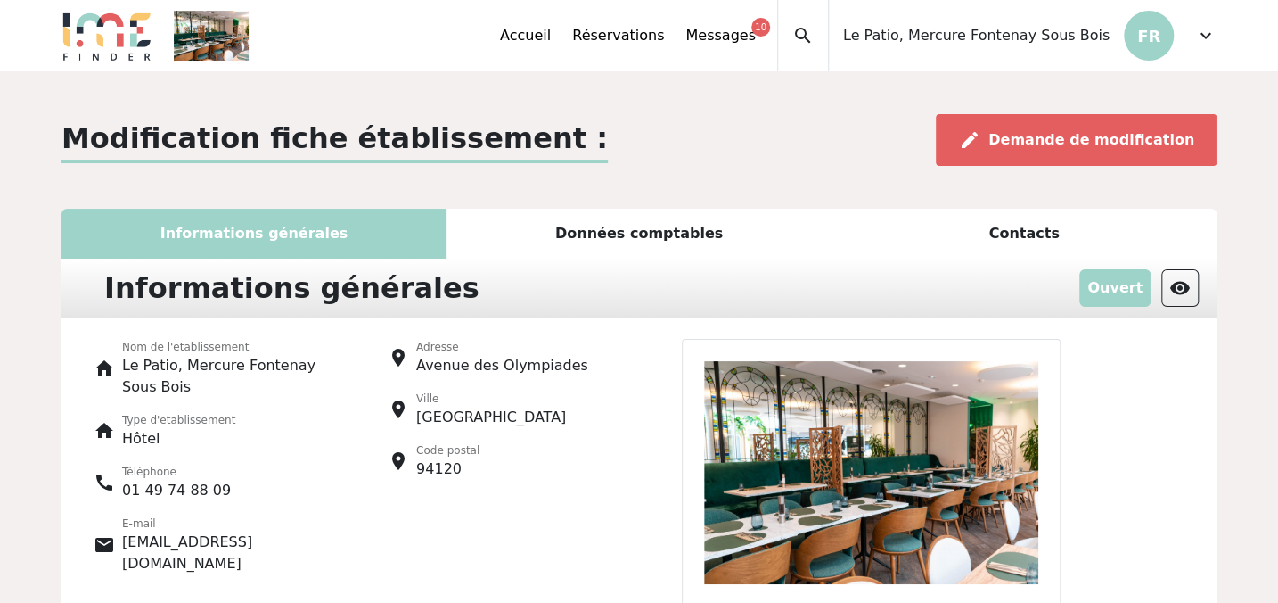
click at [182, 369] on p "Le Patio, Mercure Fontenay Sous Bois" at bounding box center [228, 376] width 212 height 43
drag, startPoint x: 182, startPoint y: 369, endPoint x: 208, endPoint y: 366, distance: 26.0
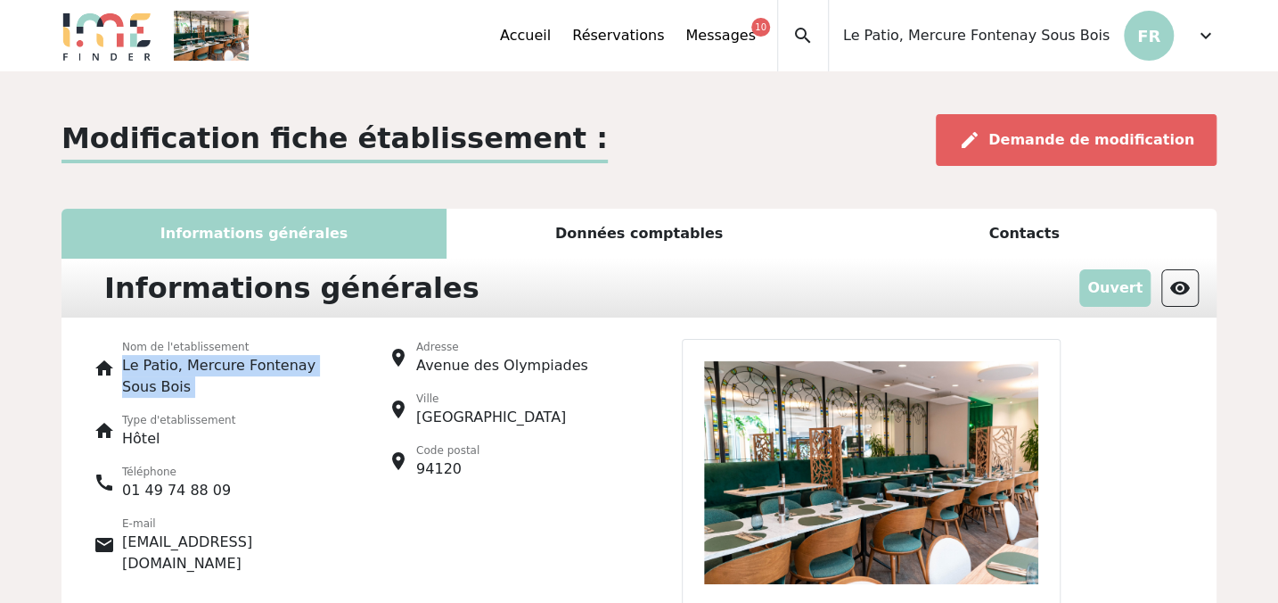
click at [221, 369] on p "Le Patio, Mercure Fontenay Sous Bois" at bounding box center [228, 376] width 212 height 43
click at [208, 366] on p "Le Patio, Mercure Fontenay Sous Bois" at bounding box center [228, 376] width 212 height 43
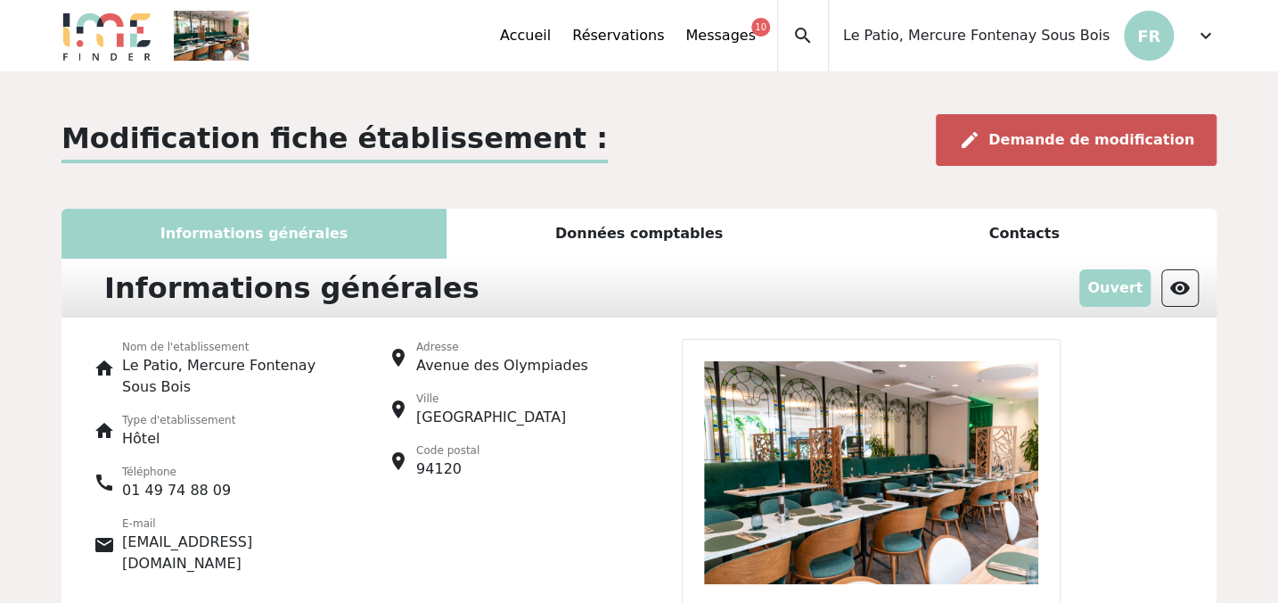
click at [1143, 143] on span "Demande de modification" at bounding box center [1092, 139] width 206 height 17
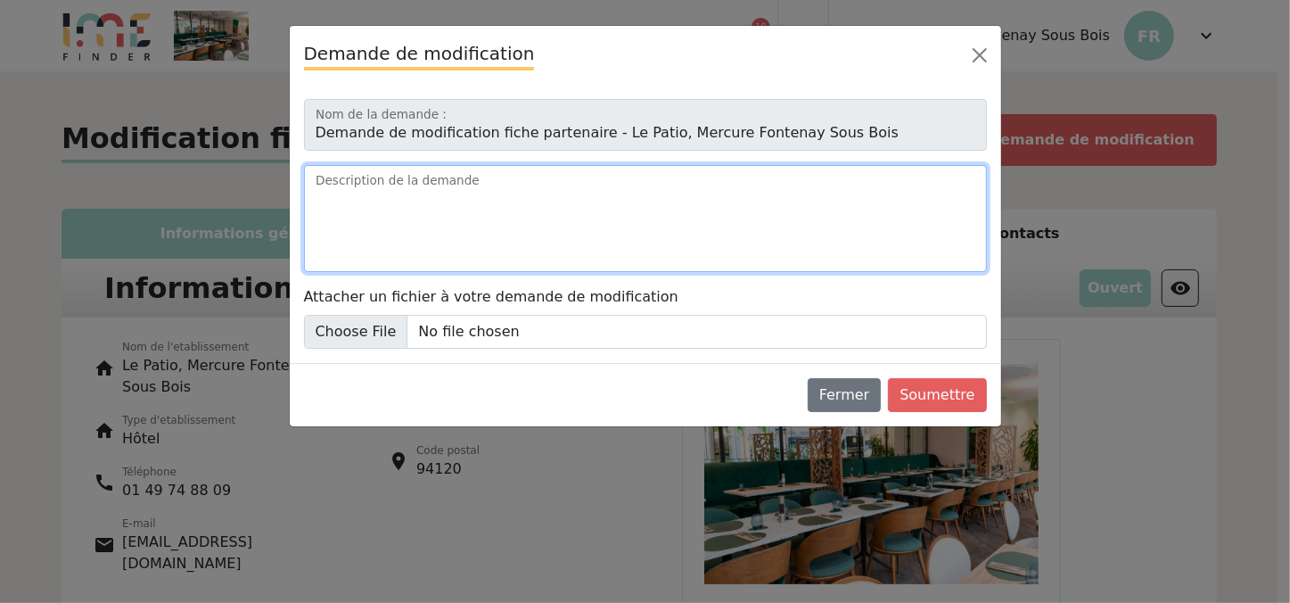
click at [442, 217] on textarea "Description de la demande" at bounding box center [645, 218] width 683 height 107
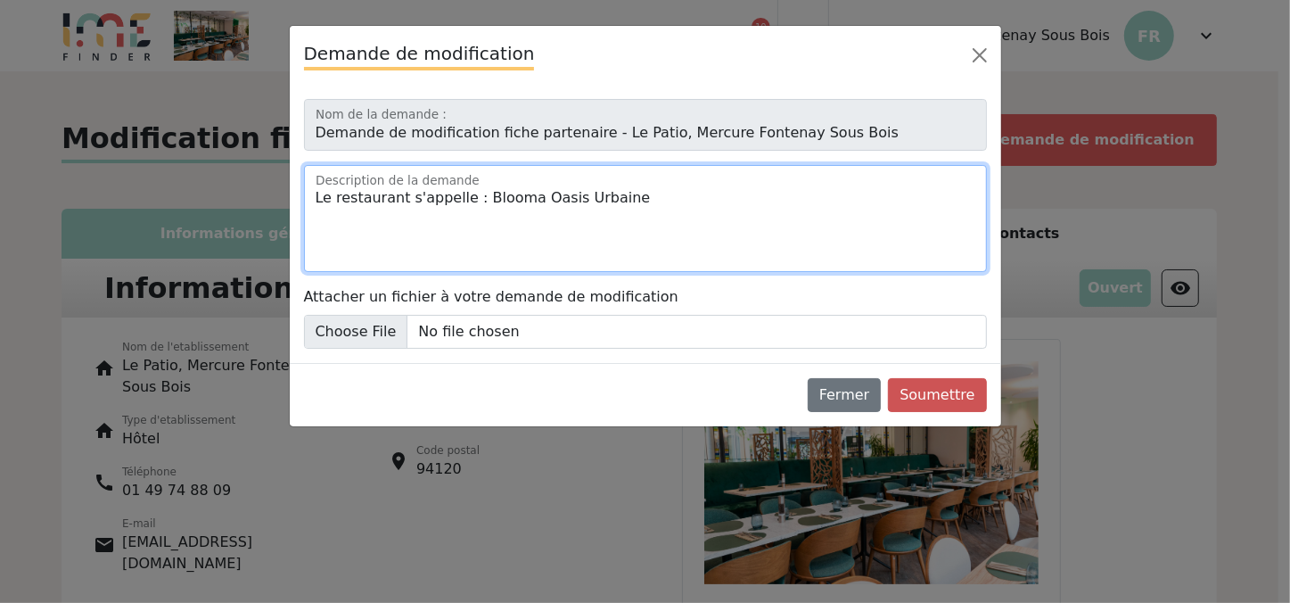
type textarea "Le restaurant s'appelle : Blooma Oasis Urbaine"
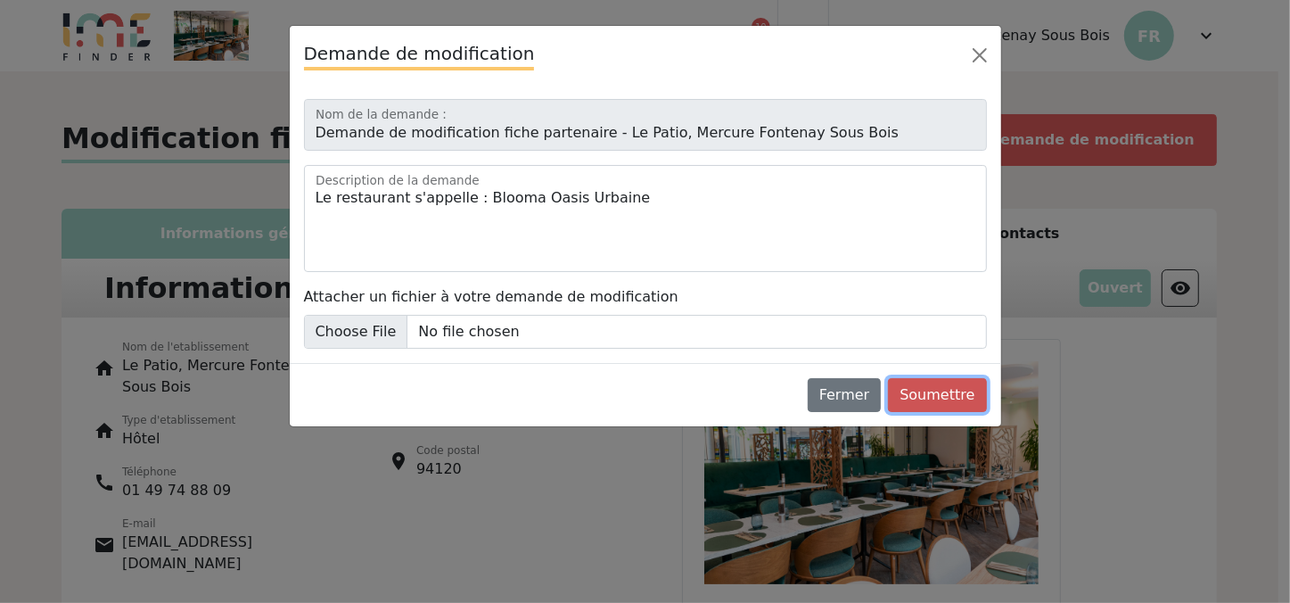
click at [932, 392] on button "Soumettre" at bounding box center [937, 395] width 98 height 34
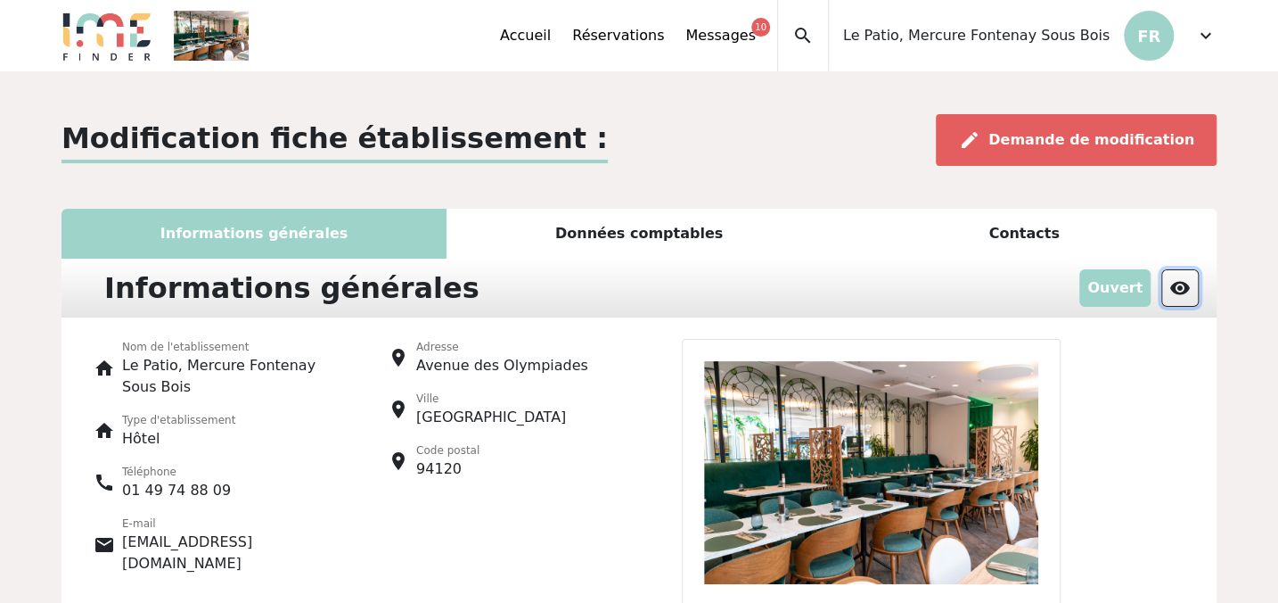
click at [1190, 283] on span "visibility" at bounding box center [1180, 287] width 21 height 21
click at [1198, 39] on span "expand_more" at bounding box center [1205, 35] width 21 height 21
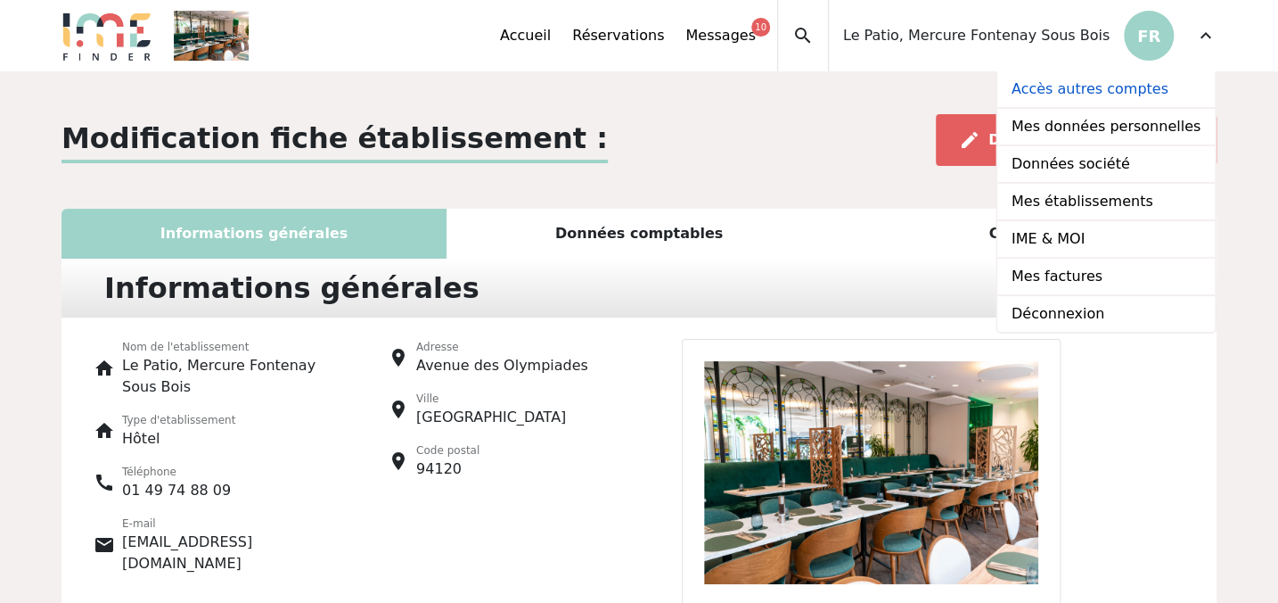
click at [1113, 89] on link "Accès autres comptes" at bounding box center [1107, 89] width 218 height 37
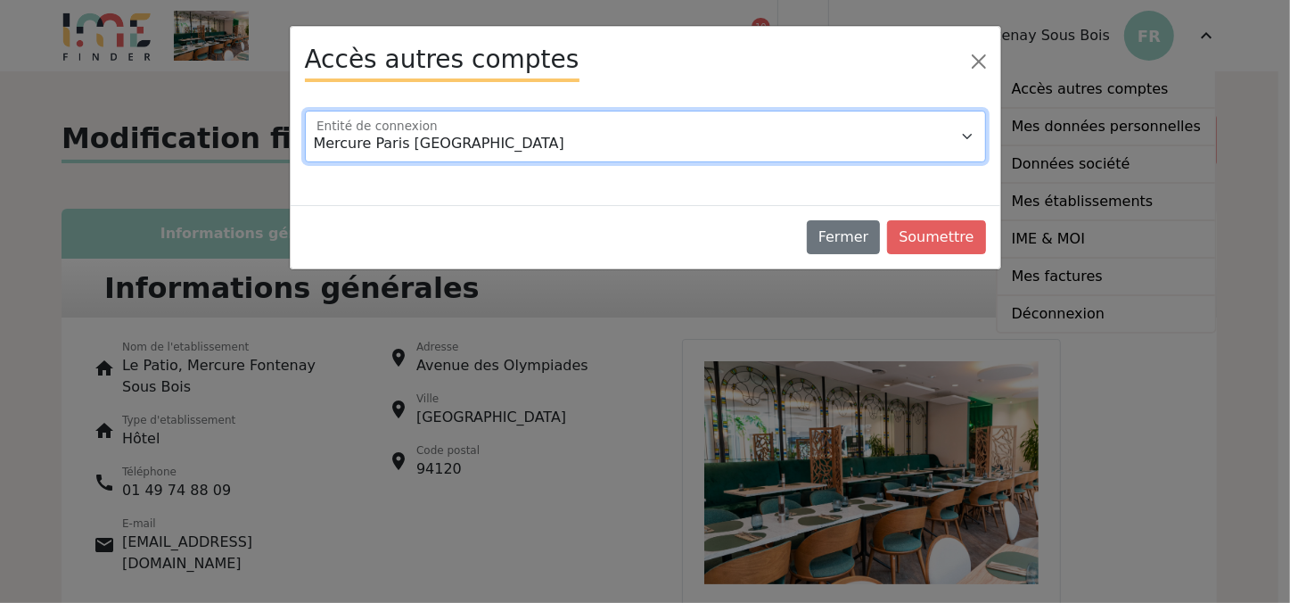
click at [711, 144] on select "Mercure Paris [GEOGRAPHIC_DATA]" at bounding box center [645, 137] width 681 height 52
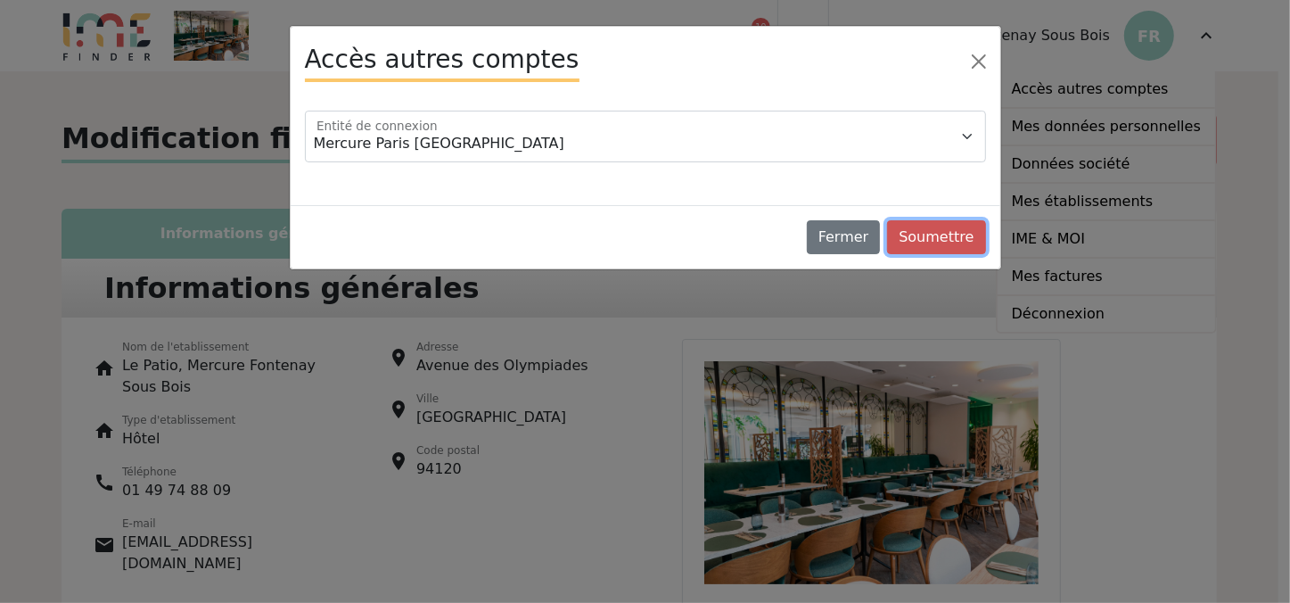
click at [966, 240] on button "Soumettre" at bounding box center [936, 237] width 98 height 34
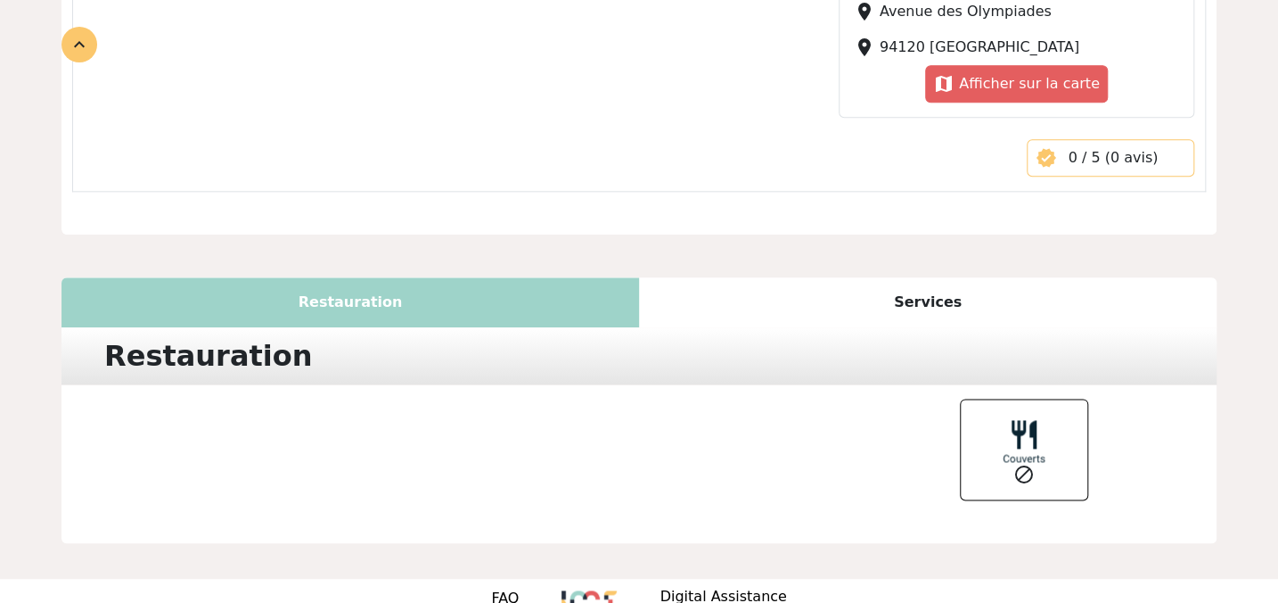
scroll to position [1006, 0]
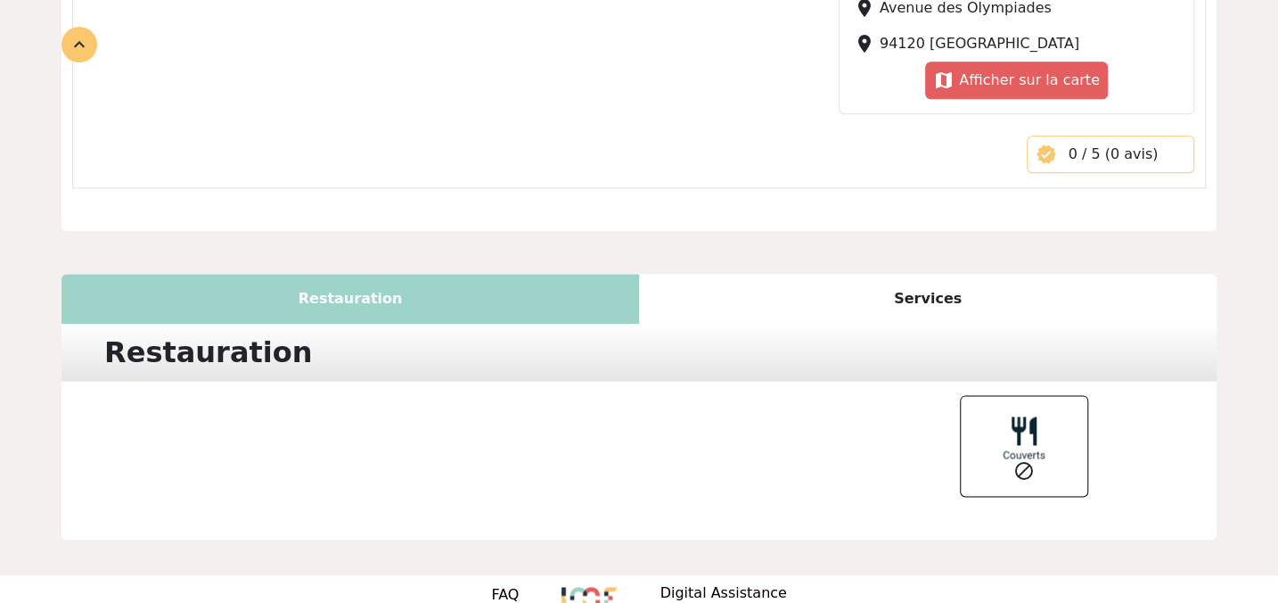
click at [851, 274] on div "Services" at bounding box center [928, 299] width 578 height 50
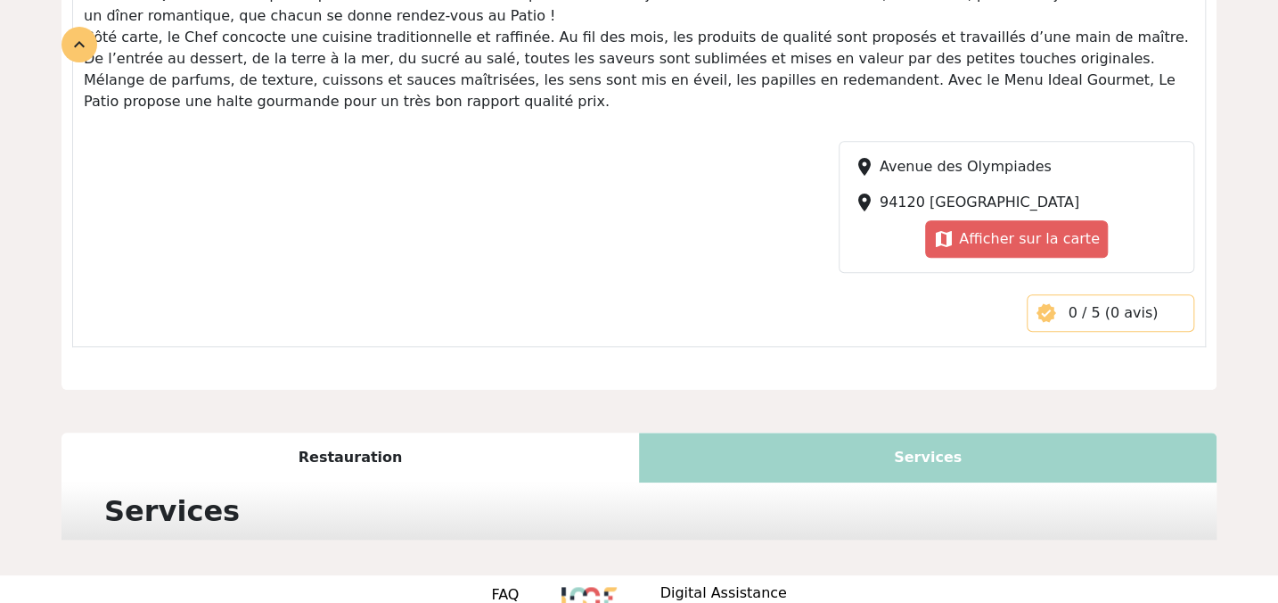
scroll to position [998, 0]
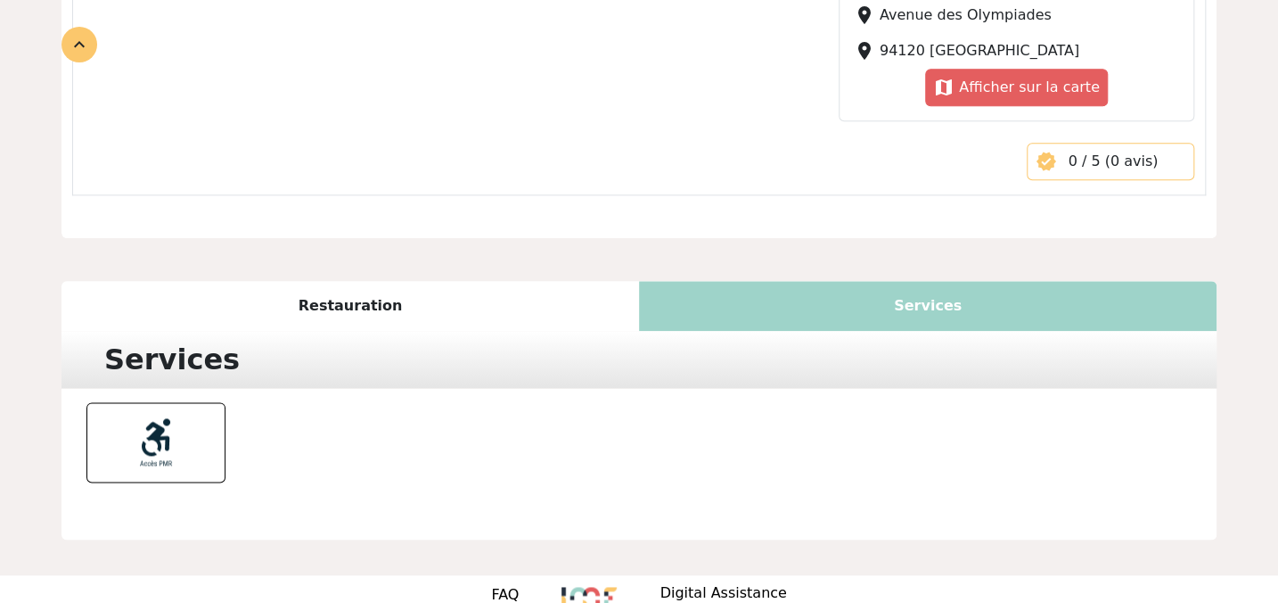
click at [414, 281] on div "Restauration" at bounding box center [351, 306] width 578 height 50
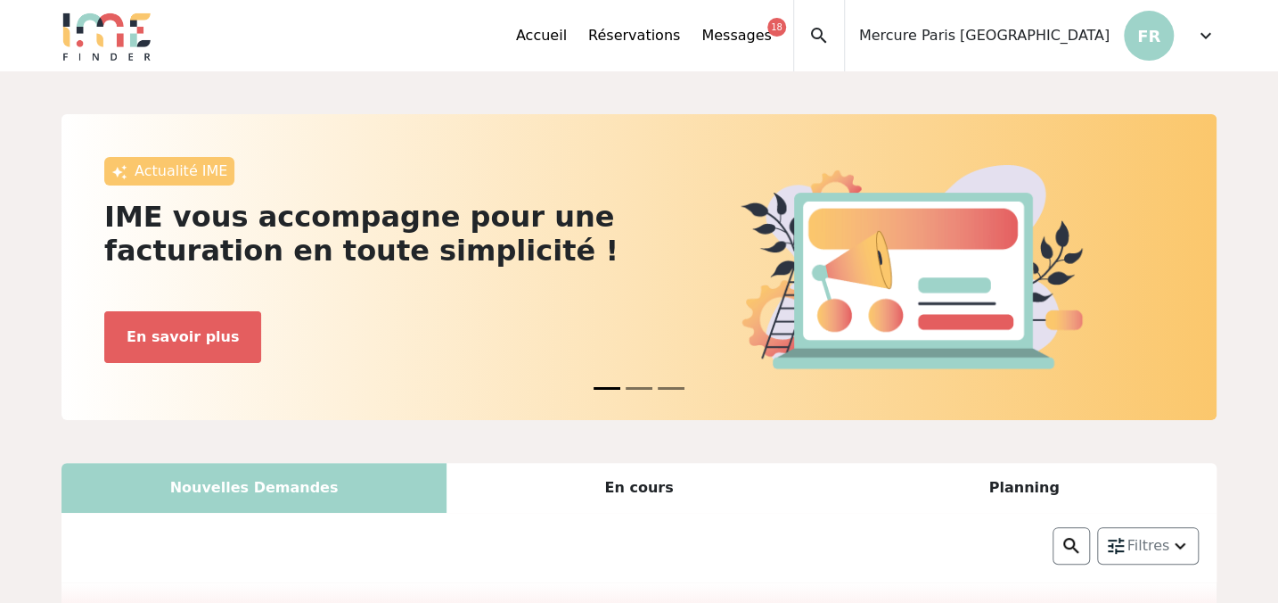
click at [1052, 40] on span "Mercure Paris [GEOGRAPHIC_DATA]" at bounding box center [984, 35] width 251 height 21
click at [1206, 29] on span "expand_more" at bounding box center [1205, 35] width 21 height 21
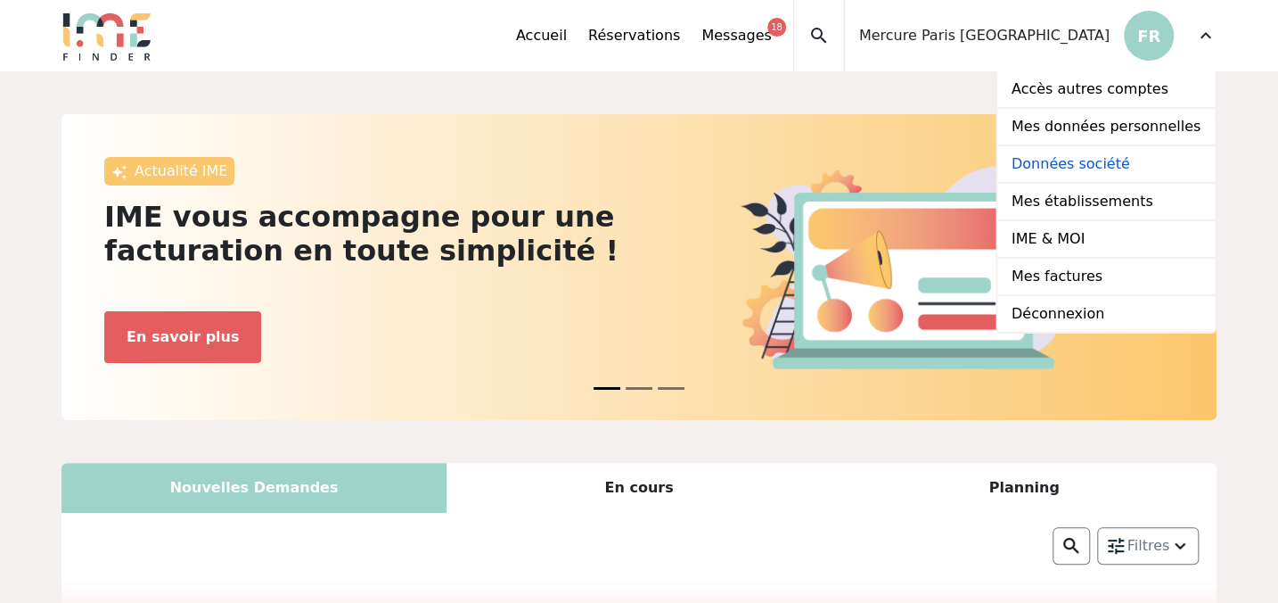
click at [1093, 160] on link "Données société" at bounding box center [1107, 164] width 218 height 37
